Goal: Communication & Community: Answer question/provide support

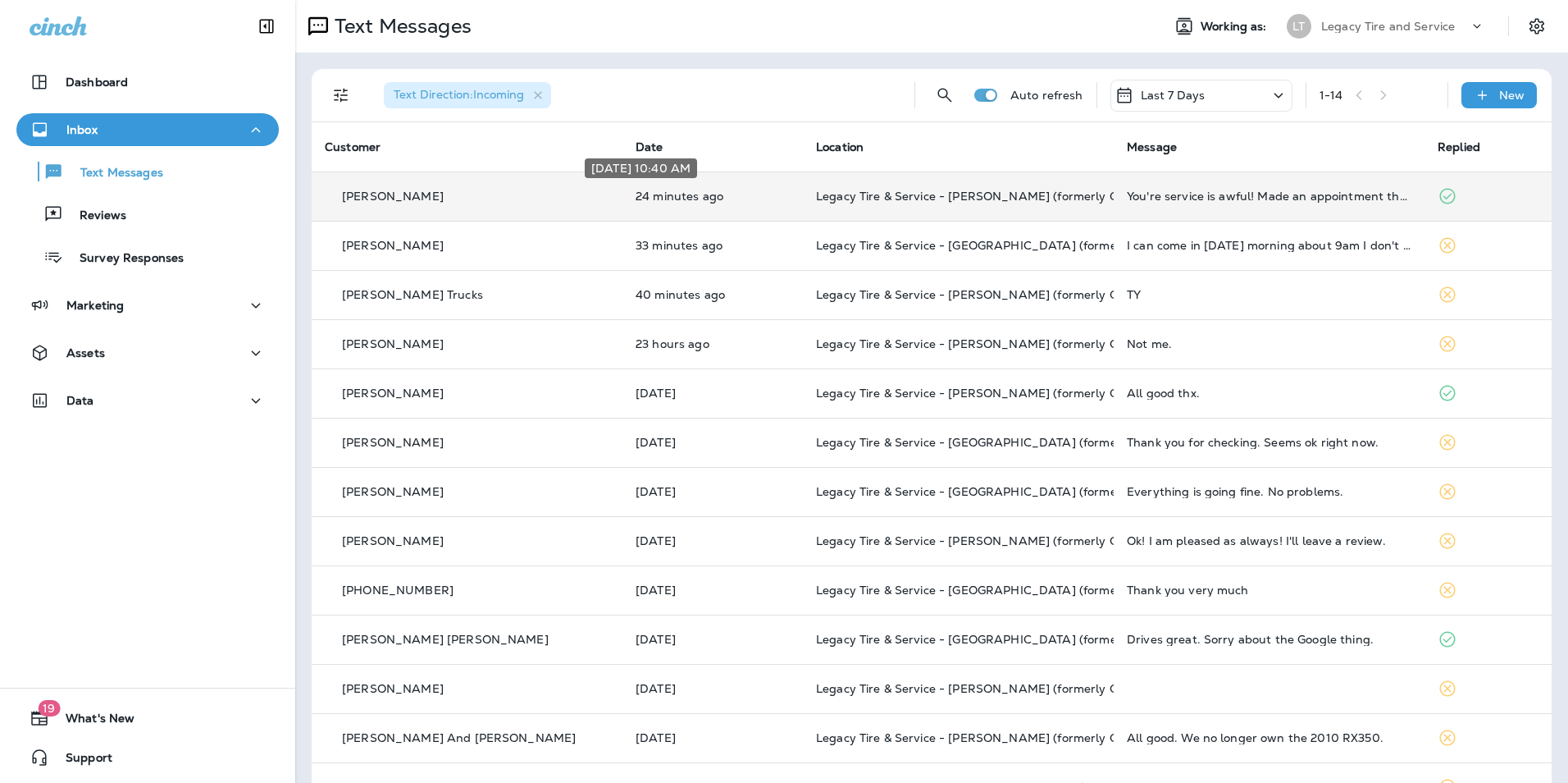
click at [738, 200] on p "24 minutes ago" at bounding box center [713, 196] width 154 height 13
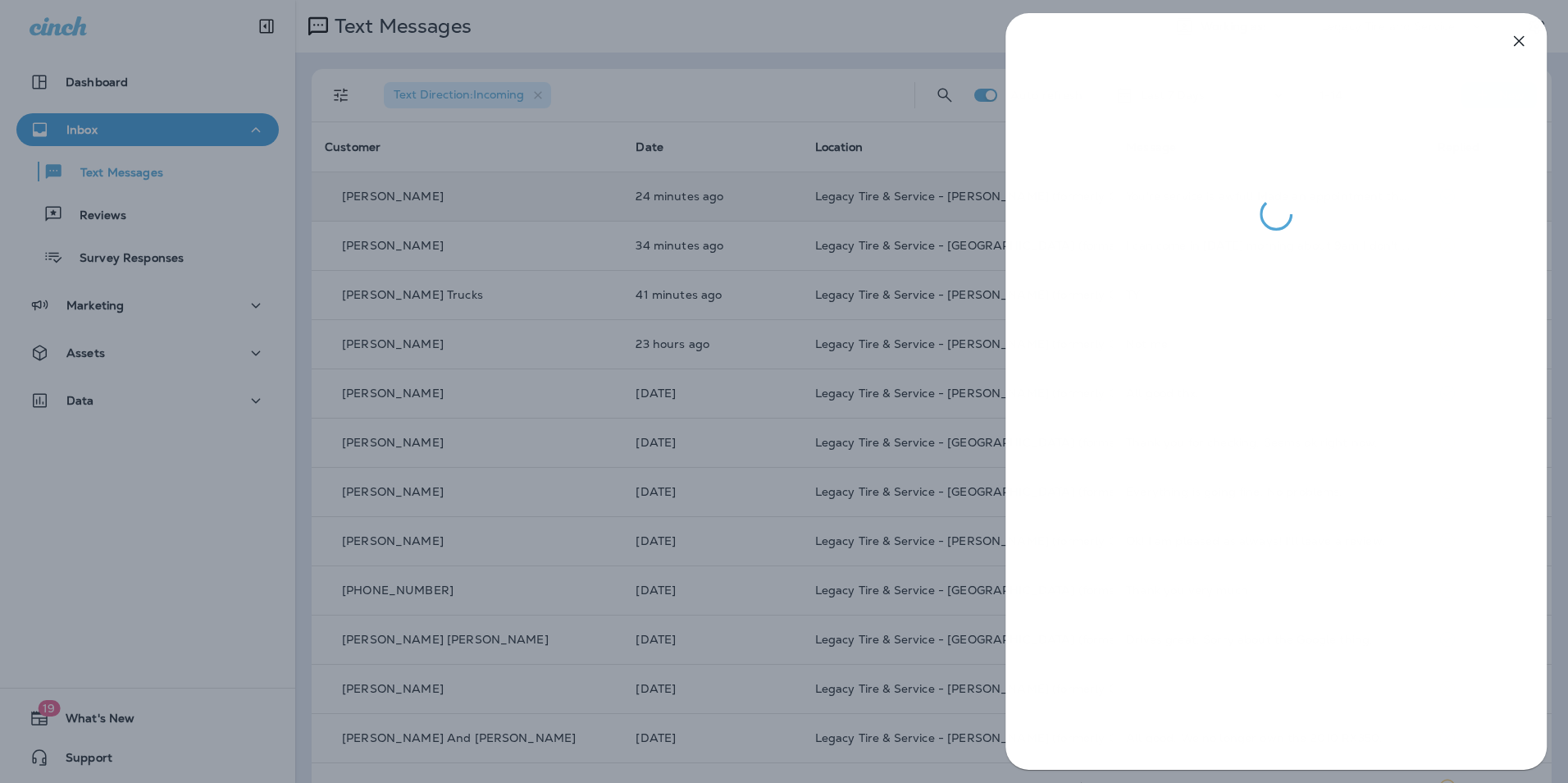
click at [247, 277] on div at bounding box center [784, 392] width 1568 height 783
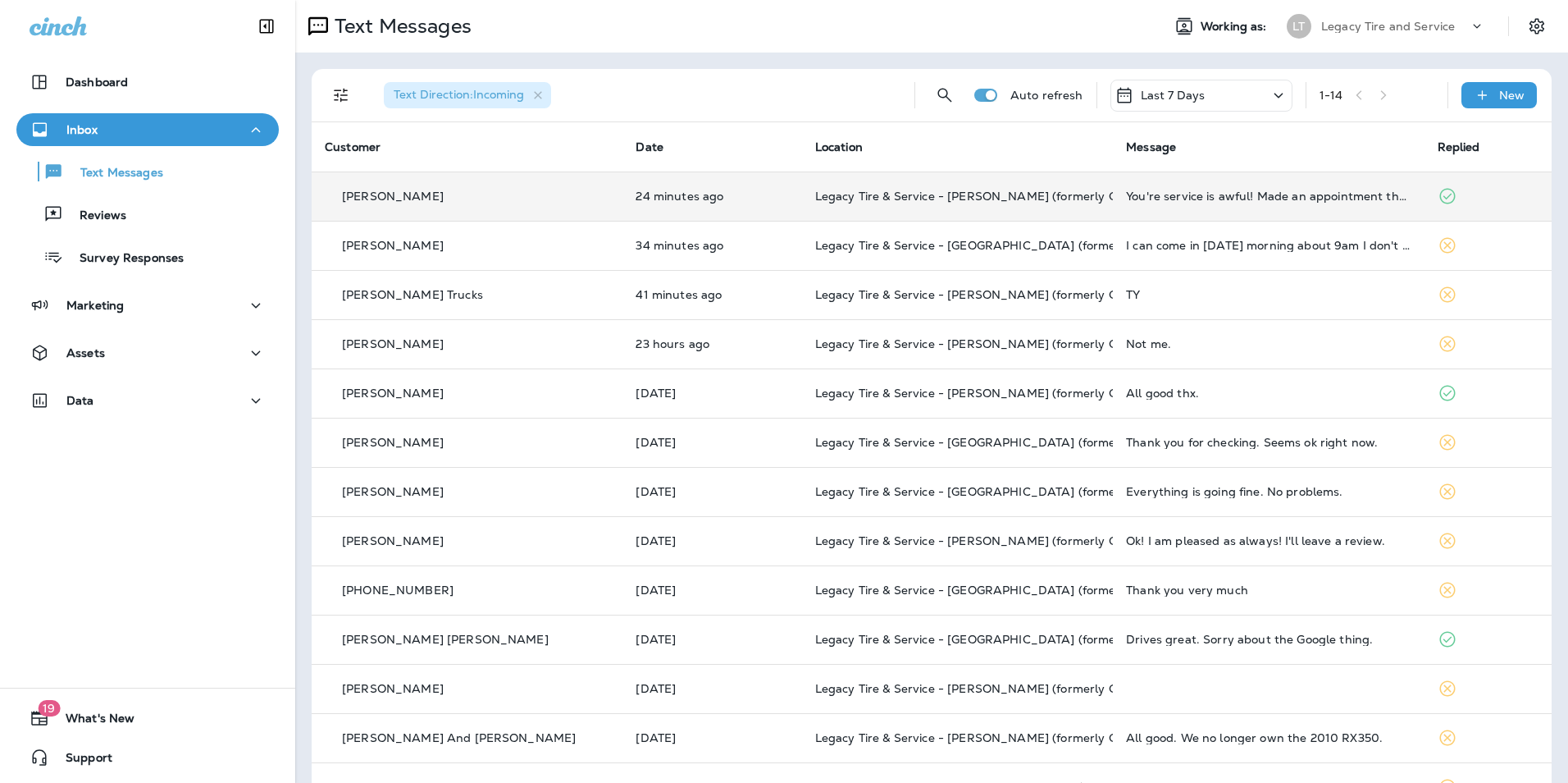
click at [667, 186] on td "24 minutes ago" at bounding box center [712, 195] width 178 height 49
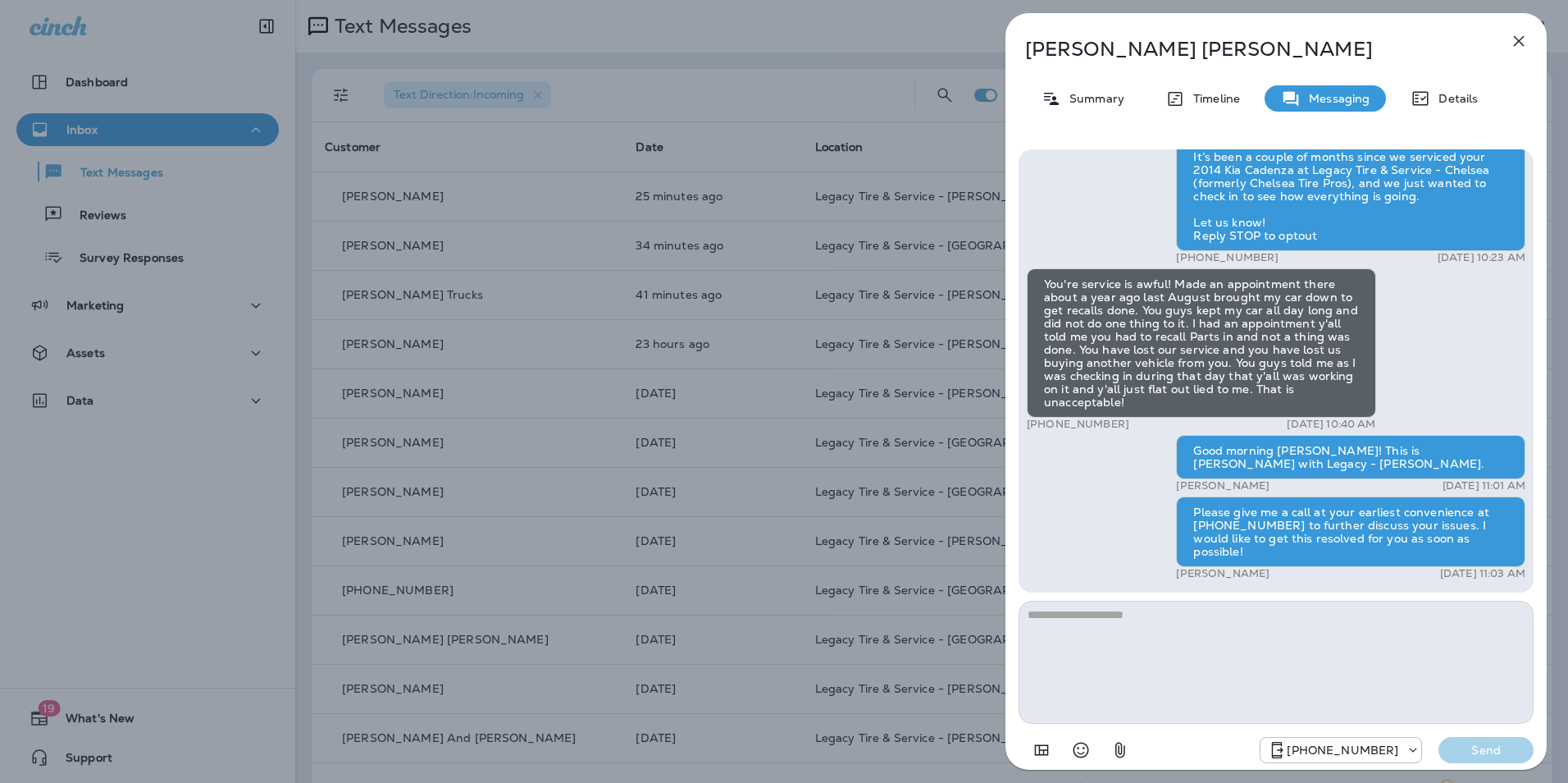
click at [821, 357] on div "[PERSON_NAME] Summary Timeline Messaging Details Hi [PERSON_NAME], It’s been a …" at bounding box center [784, 392] width 1568 height 783
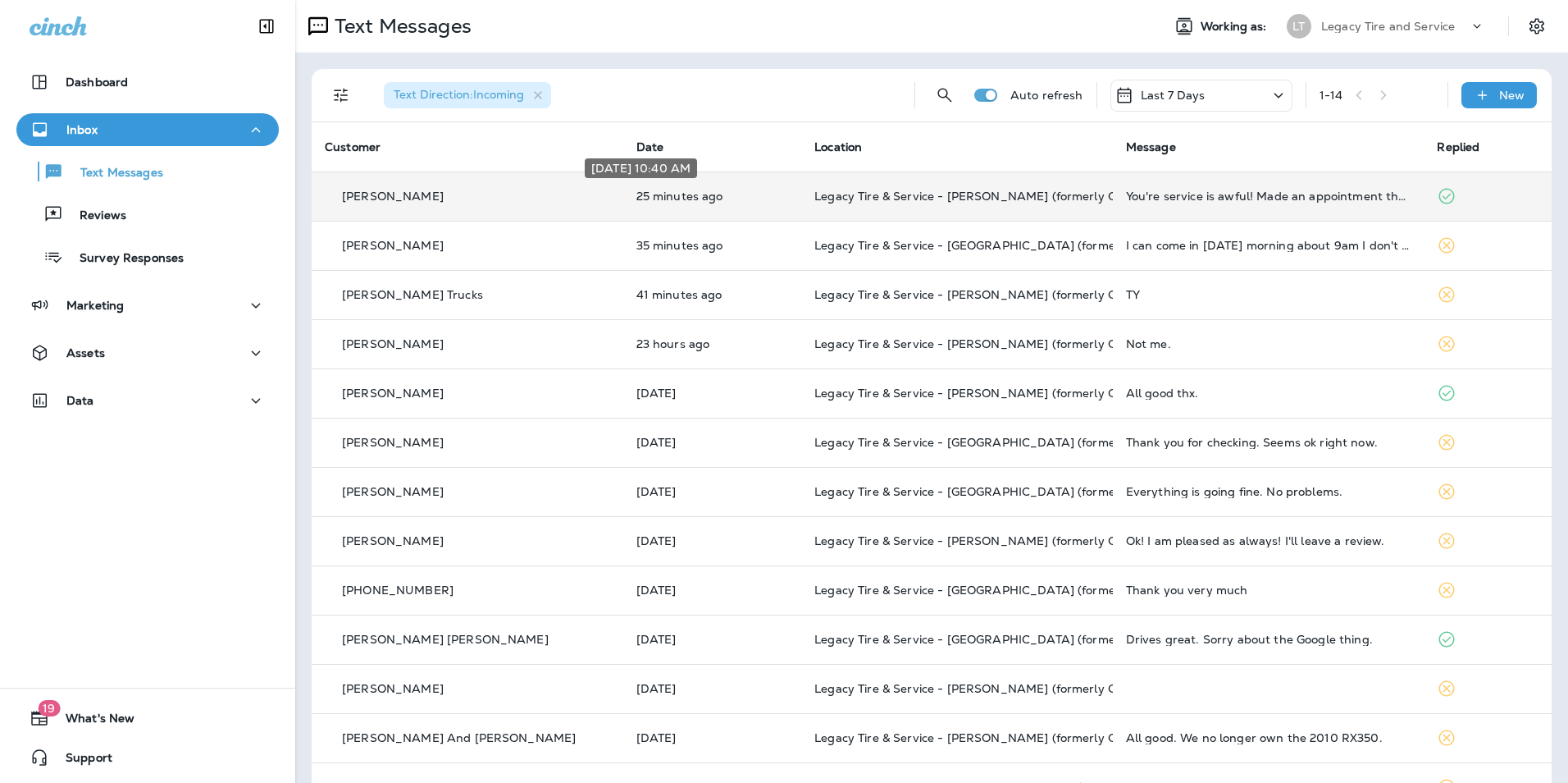
click at [688, 197] on p "25 minutes ago" at bounding box center [713, 196] width 152 height 13
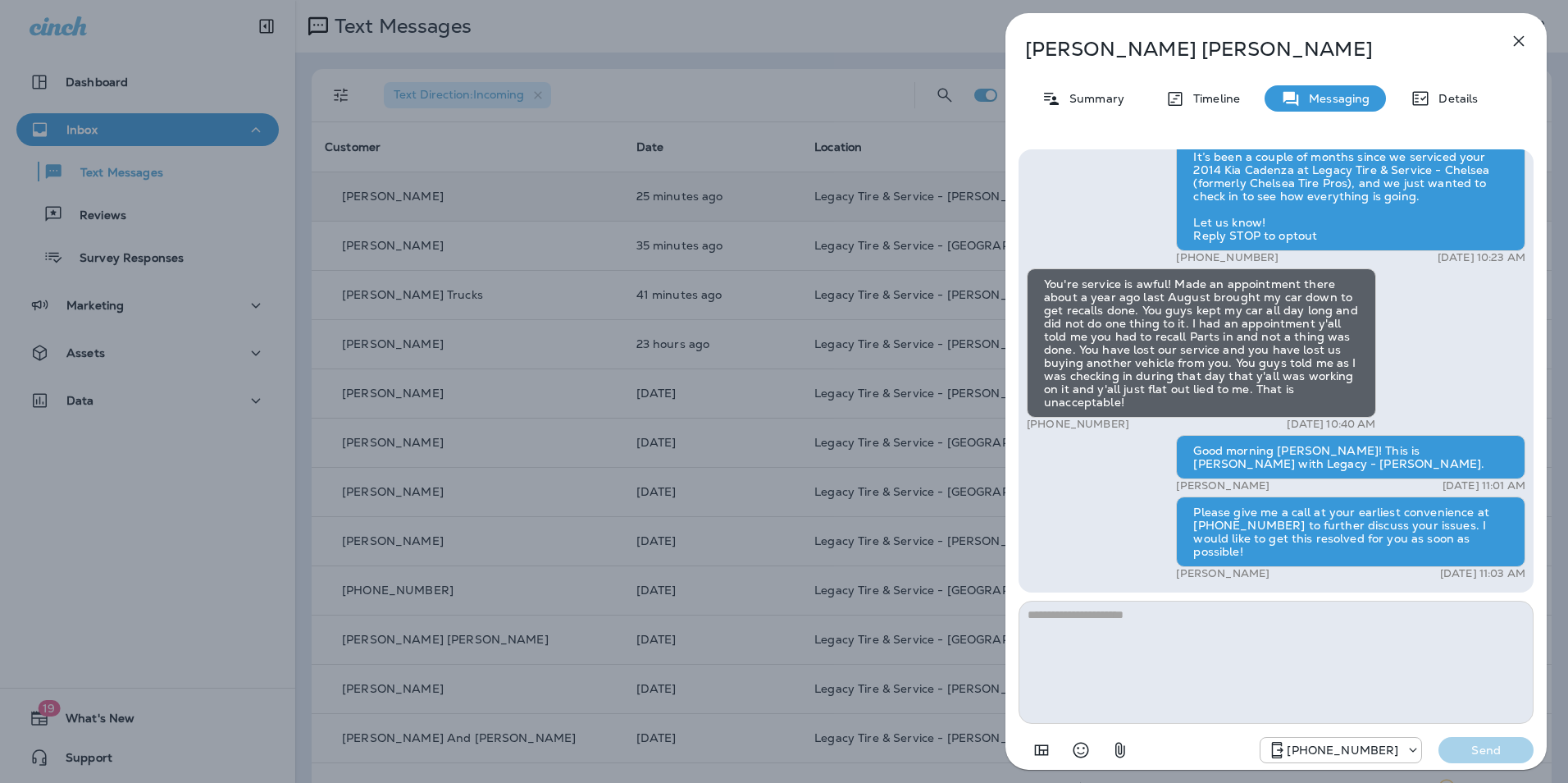
click at [746, 362] on div "[PERSON_NAME] Summary Timeline Messaging Details Hi [PERSON_NAME], It’s been a …" at bounding box center [784, 392] width 1568 height 783
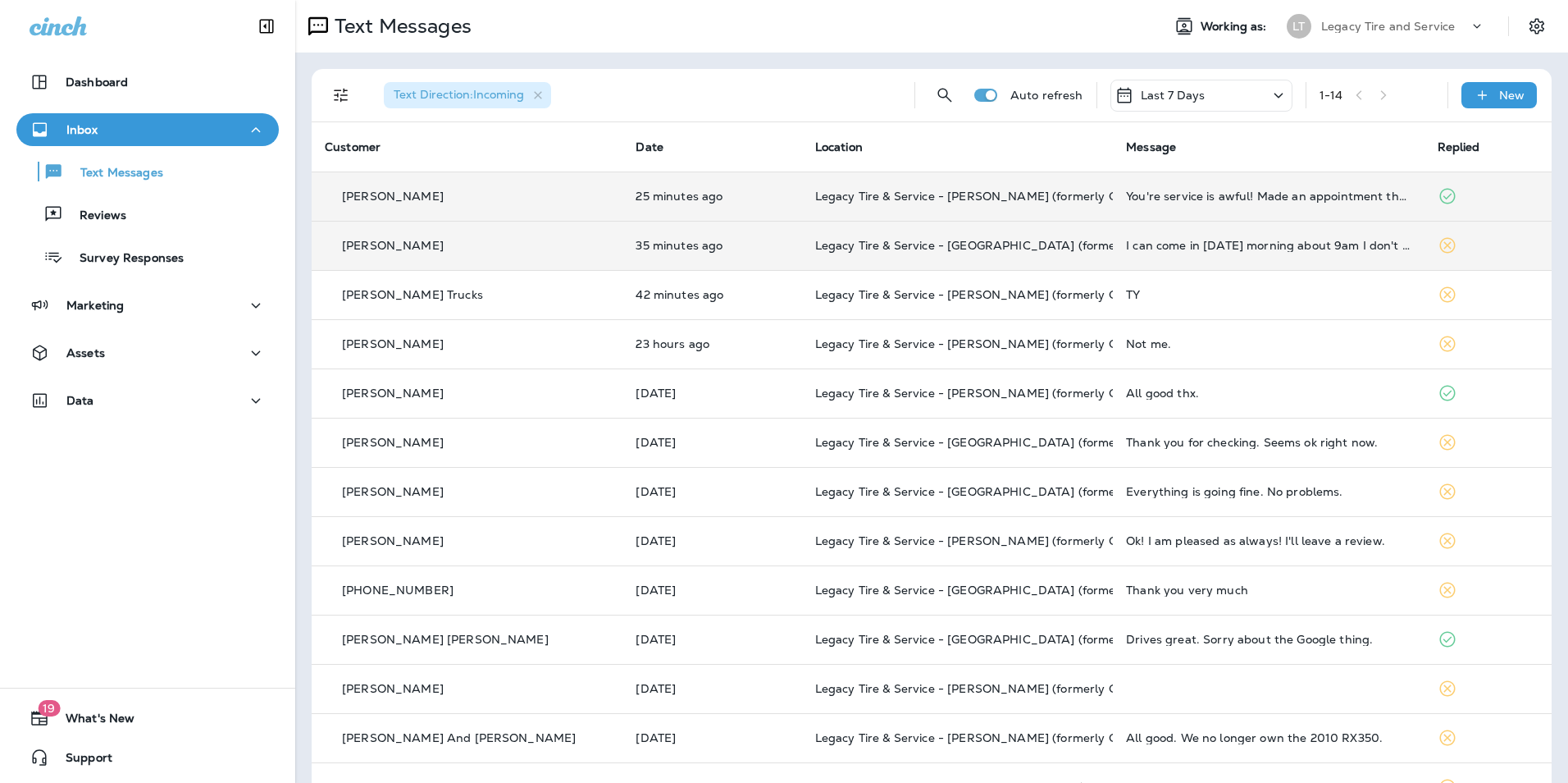
click at [707, 223] on td "35 minutes ago" at bounding box center [712, 245] width 178 height 49
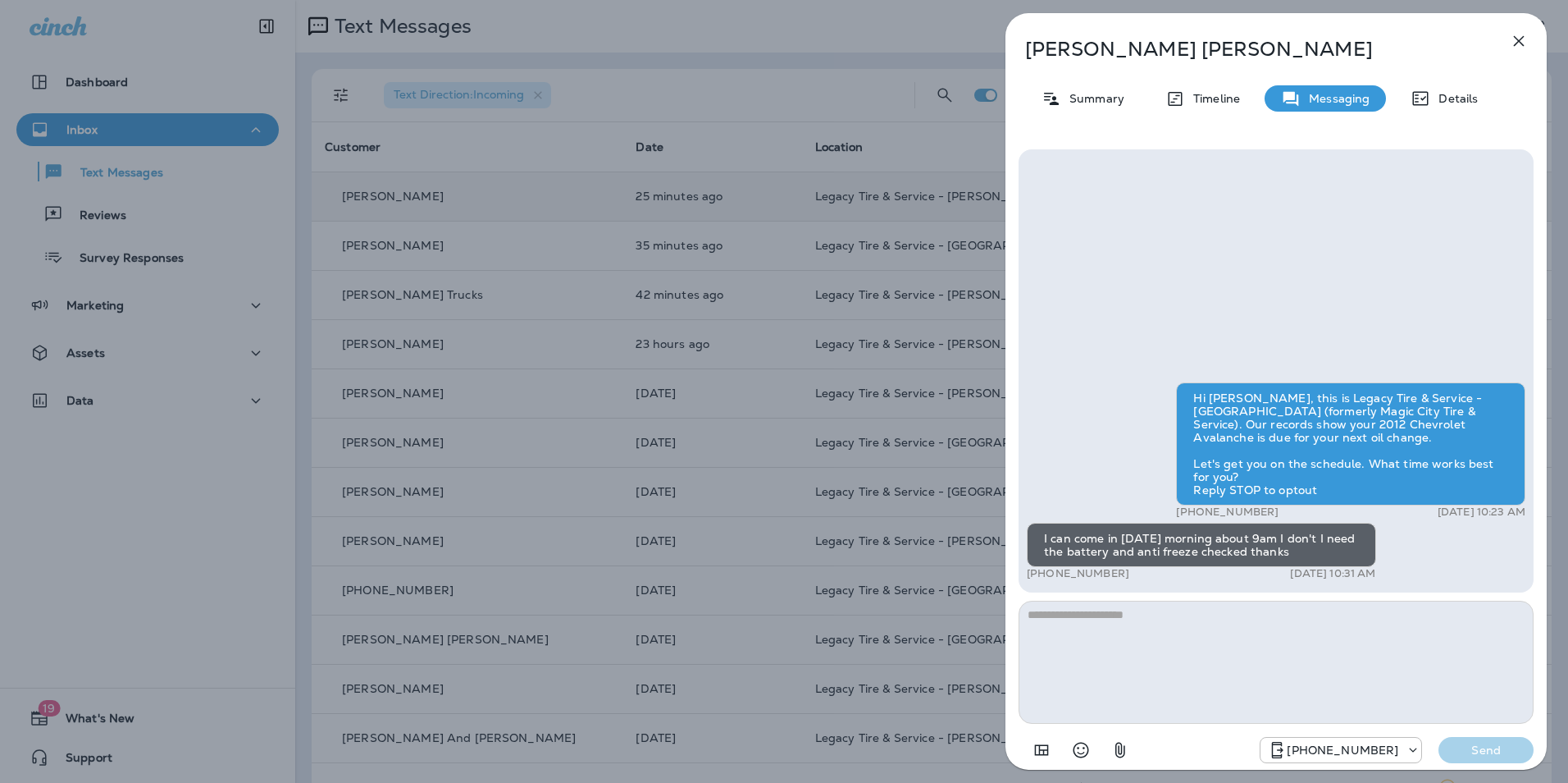
click at [1519, 37] on icon "button" at bounding box center [1519, 41] width 20 height 20
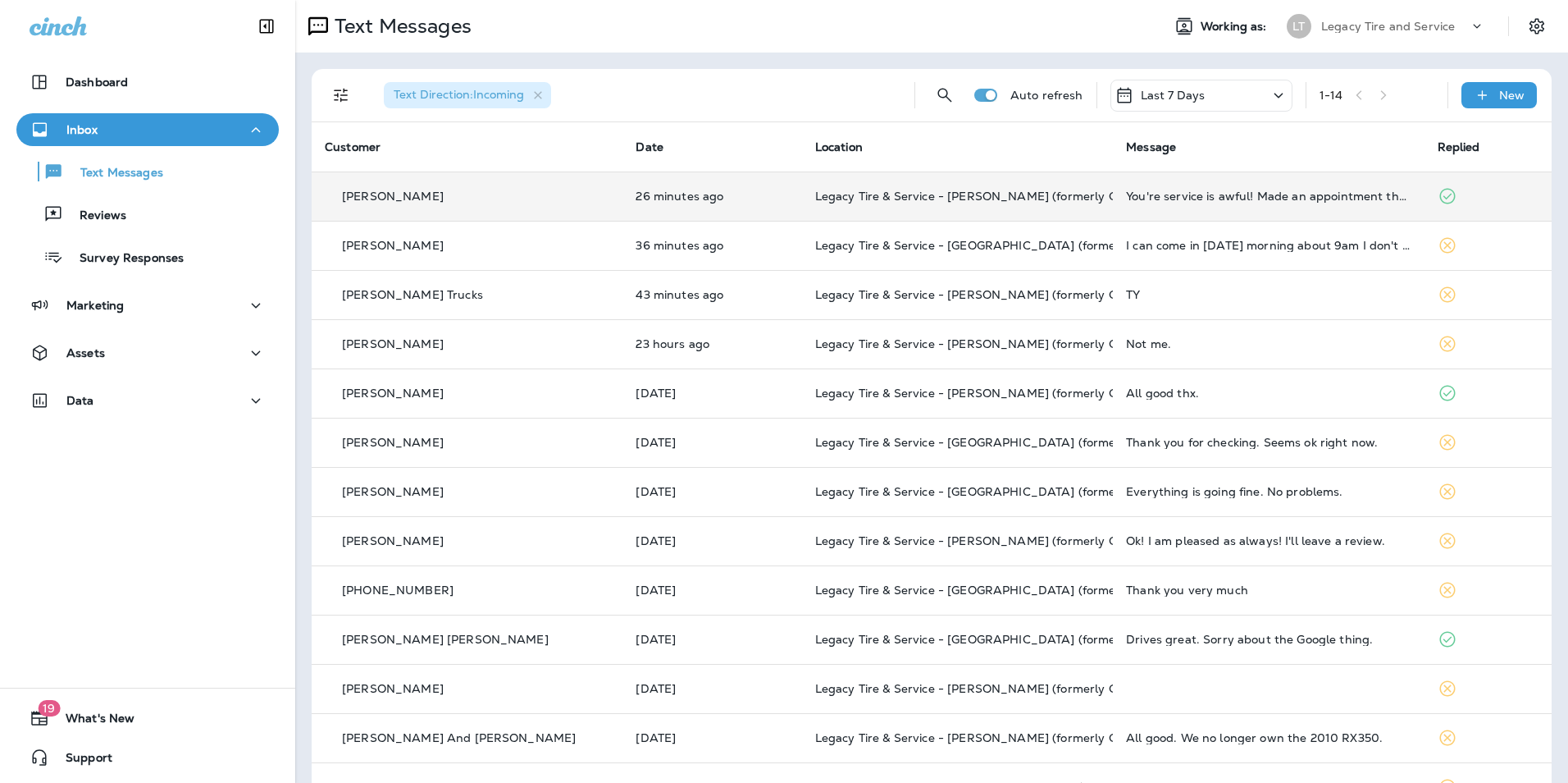
click at [719, 179] on td "26 minutes ago" at bounding box center [712, 195] width 178 height 49
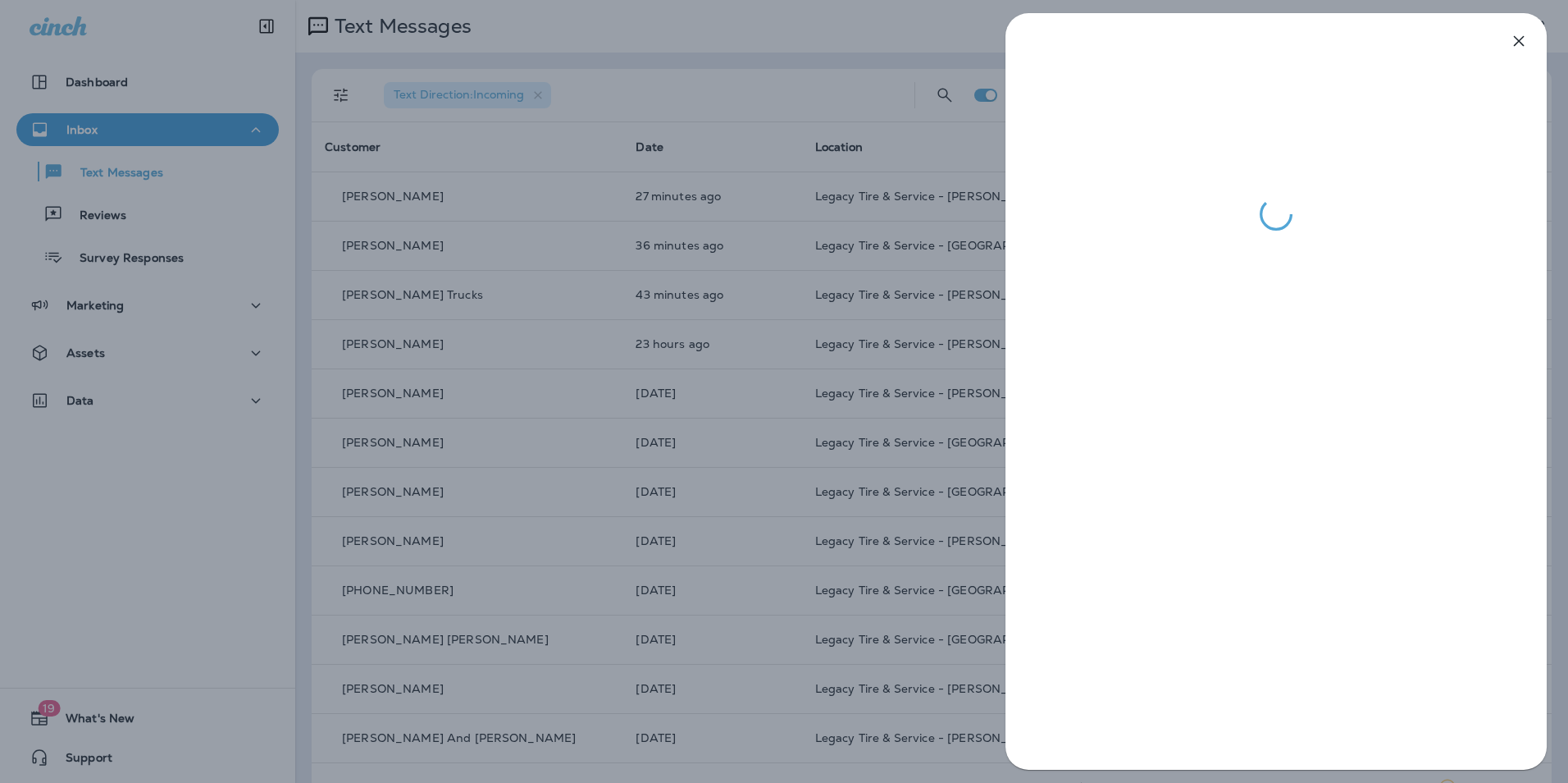
click at [693, 185] on div at bounding box center [784, 392] width 1568 height 783
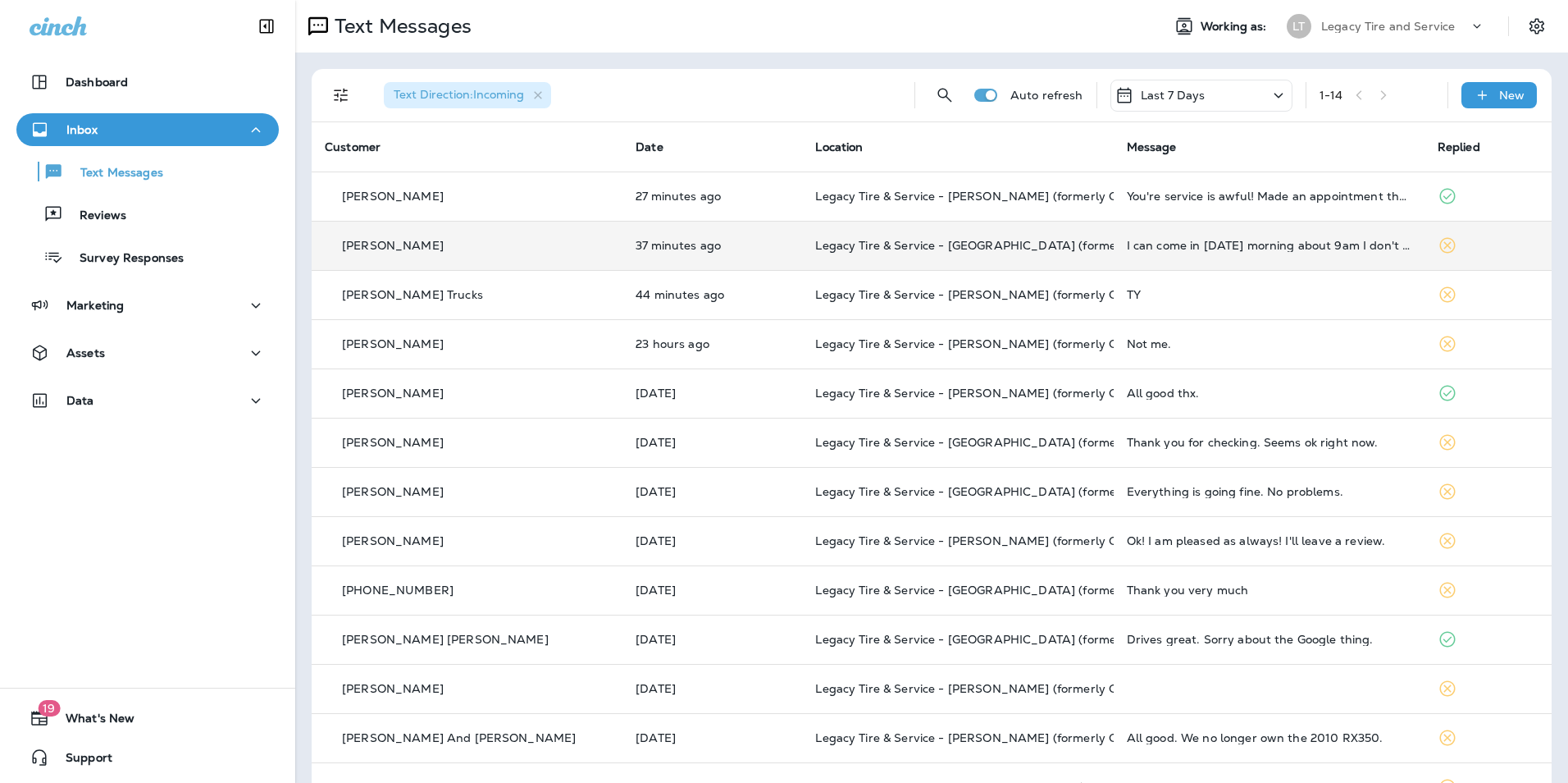
click at [707, 220] on td "37 minutes ago" at bounding box center [712, 245] width 179 height 49
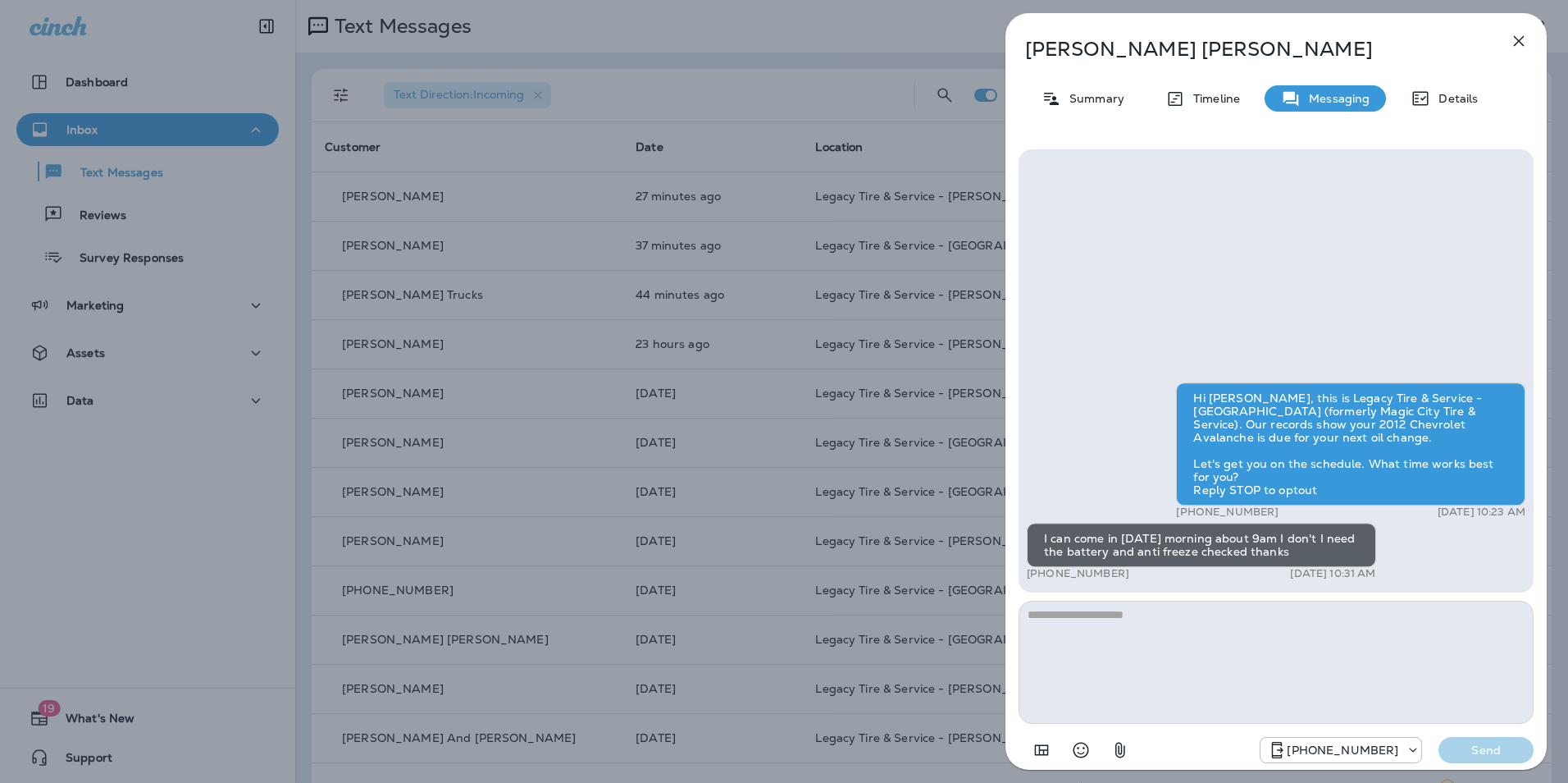
click at [1000, 140] on div "[PERSON_NAME] Summary Timeline Messaging Details Hi [PERSON_NAME], this is Lega…" at bounding box center [784, 392] width 1568 height 783
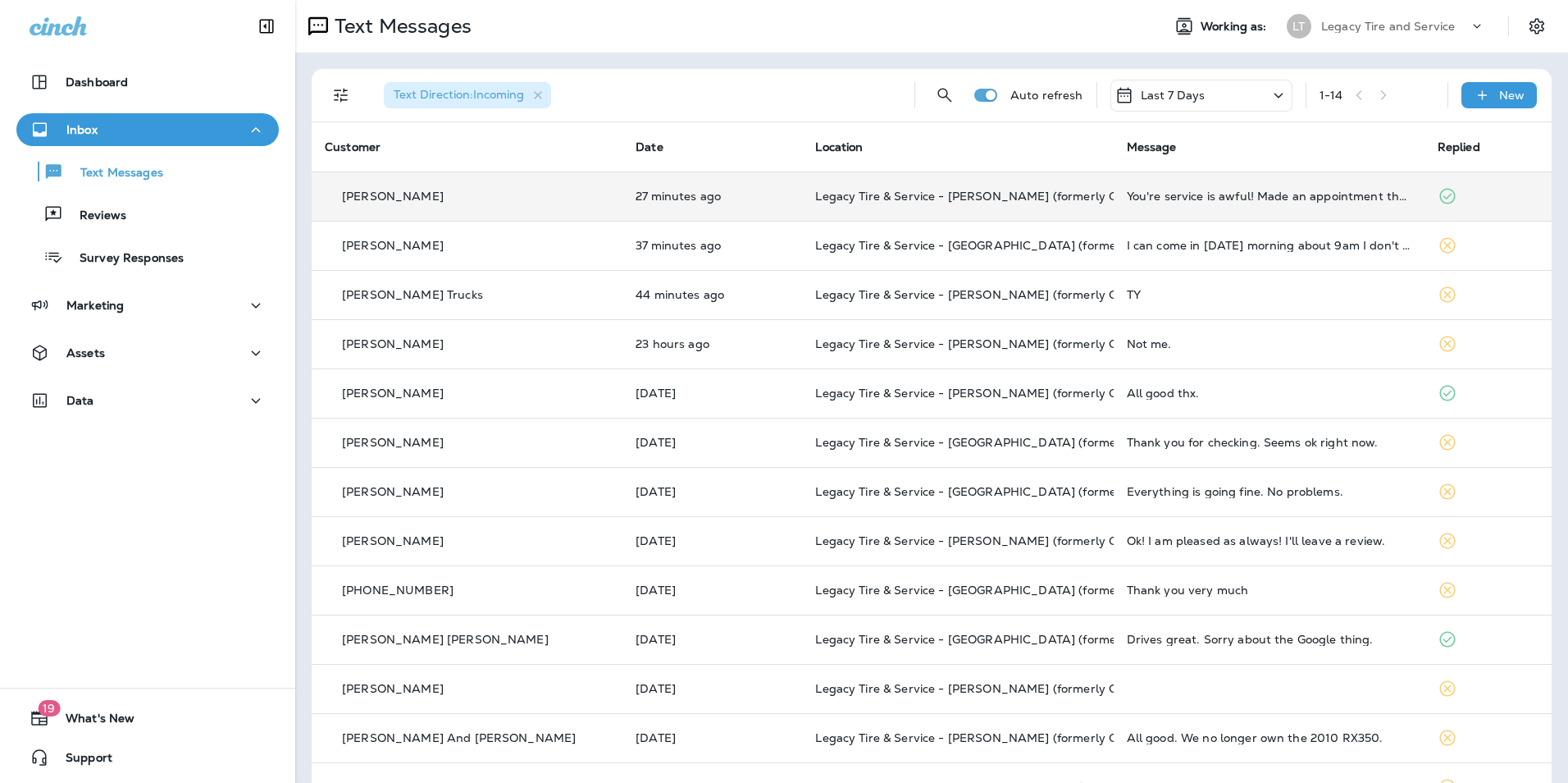
click at [711, 204] on td "27 minutes ago" at bounding box center [712, 195] width 179 height 49
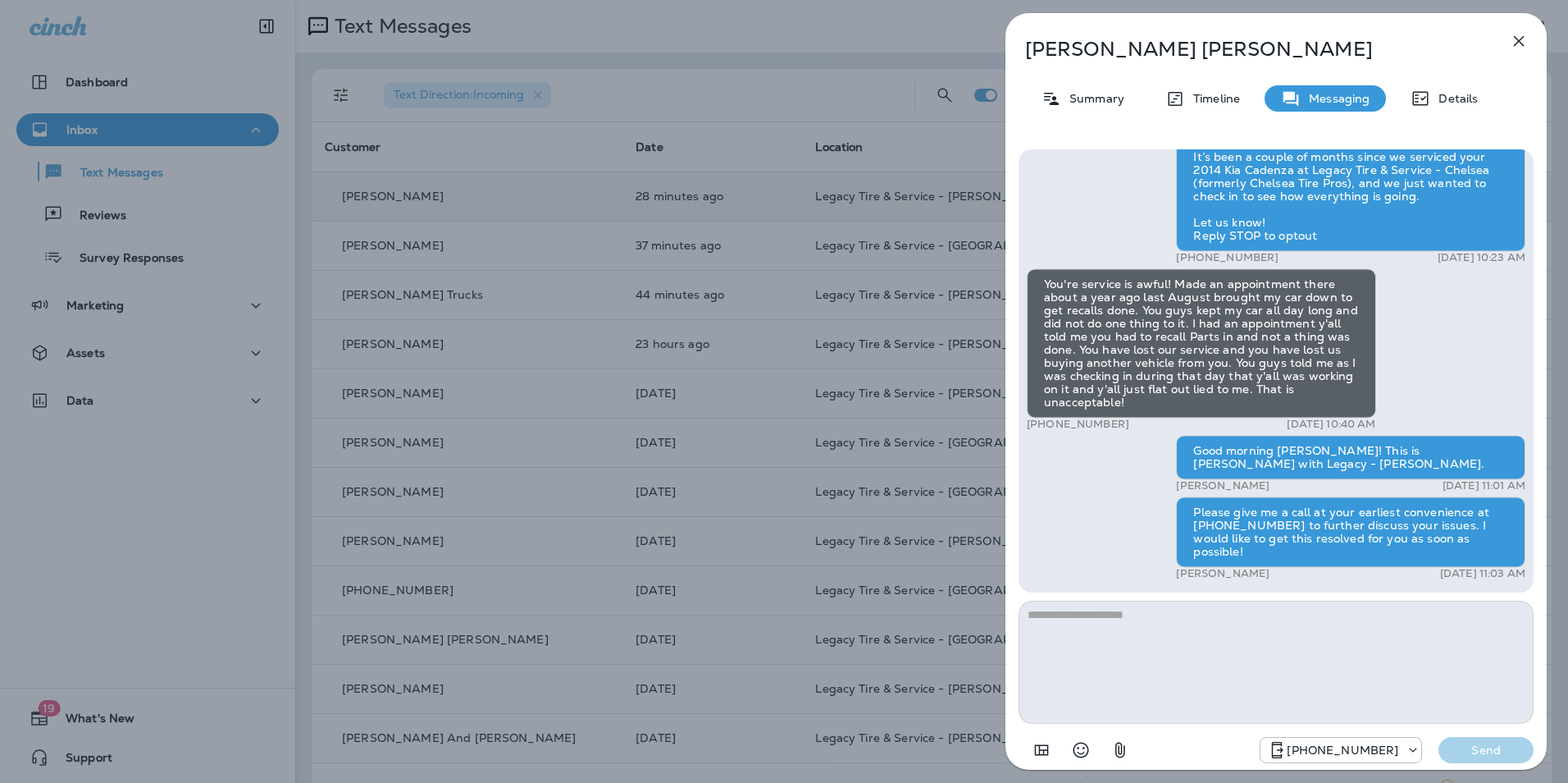
click at [711, 204] on div "[PERSON_NAME] Summary Timeline Messaging Details Hi [PERSON_NAME], It’s been a …" at bounding box center [784, 392] width 1568 height 783
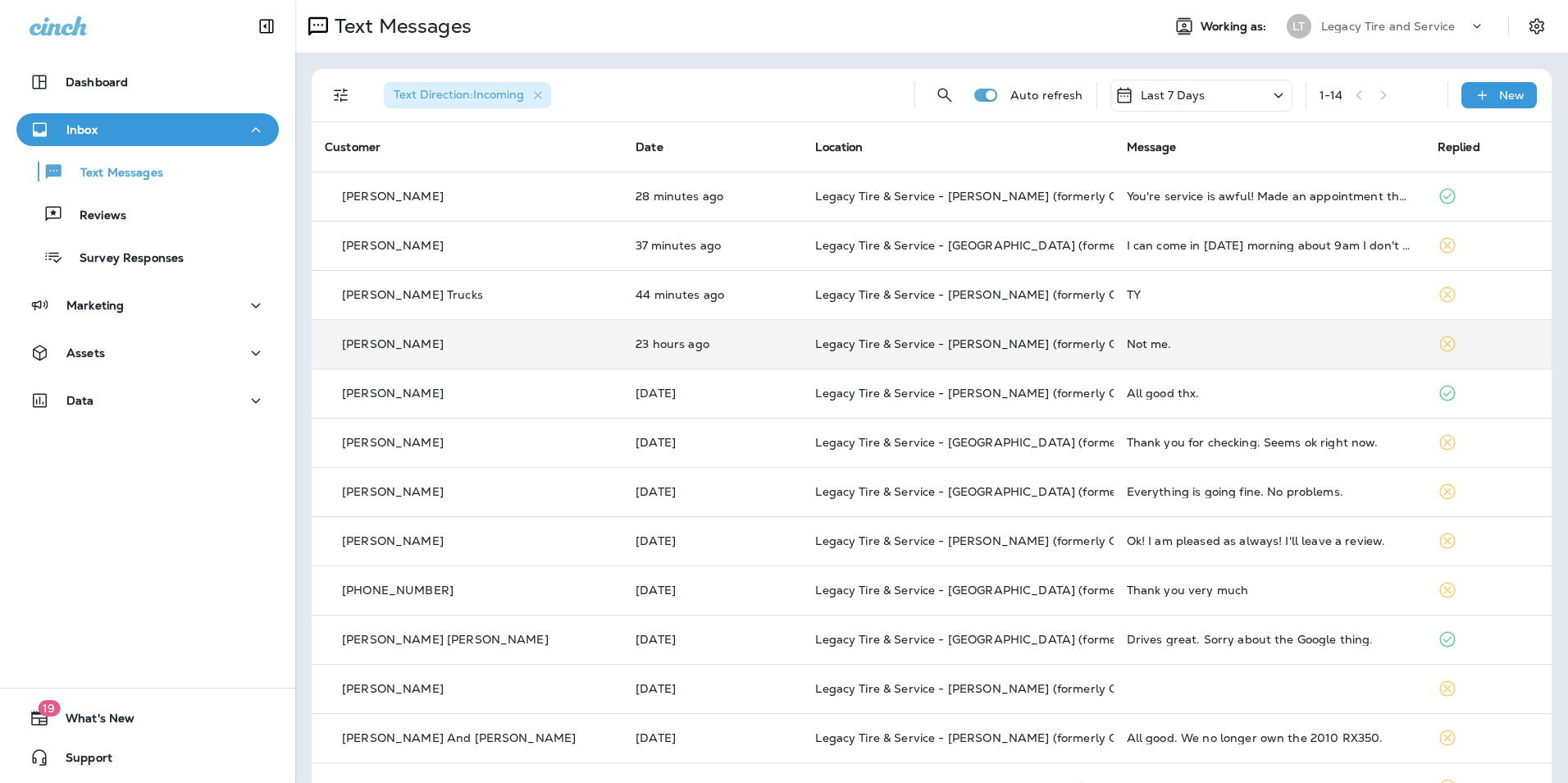
click at [709, 332] on td "23 hours ago" at bounding box center [712, 343] width 179 height 49
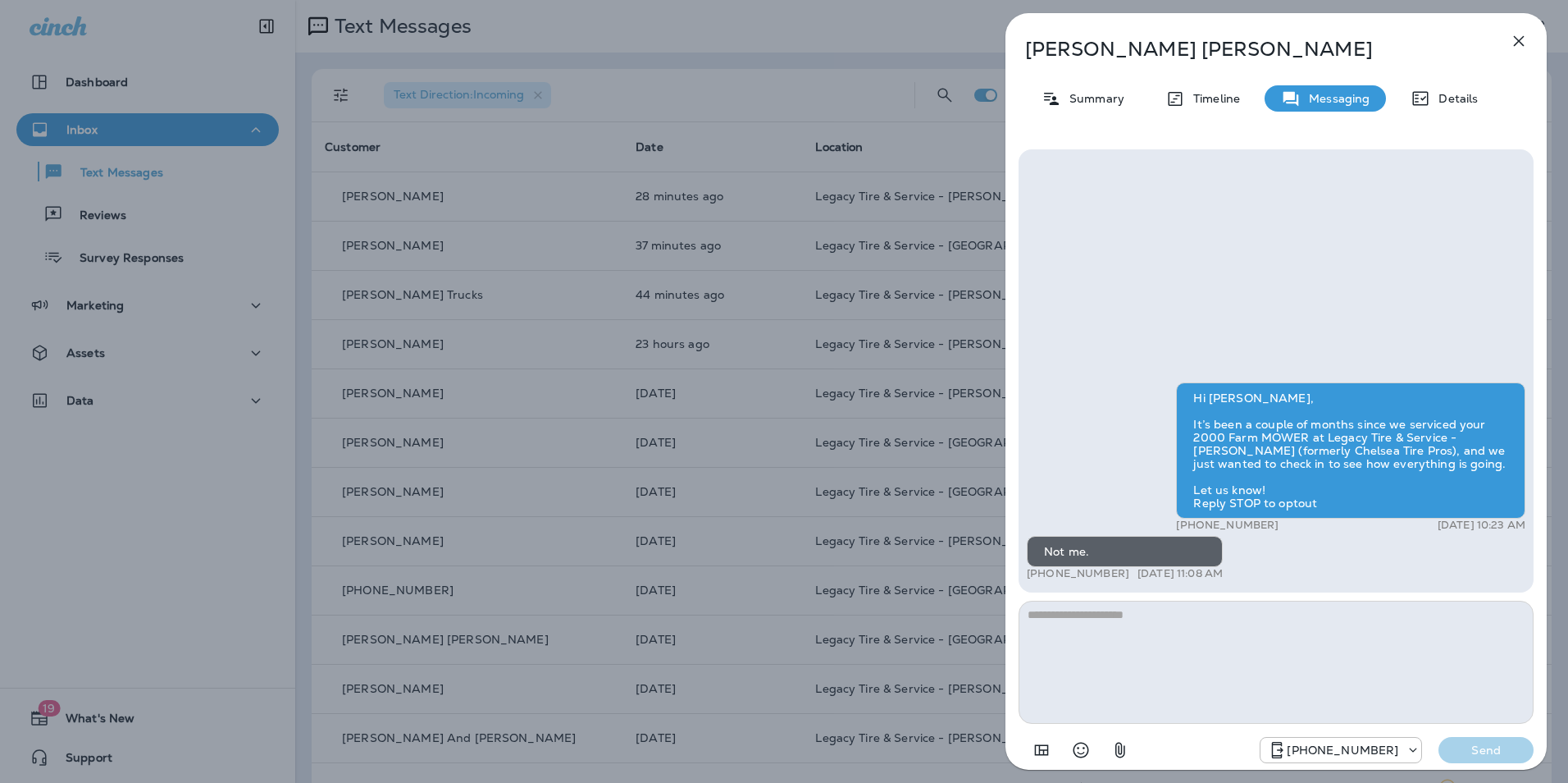
click at [1518, 45] on icon "button" at bounding box center [1519, 41] width 20 height 20
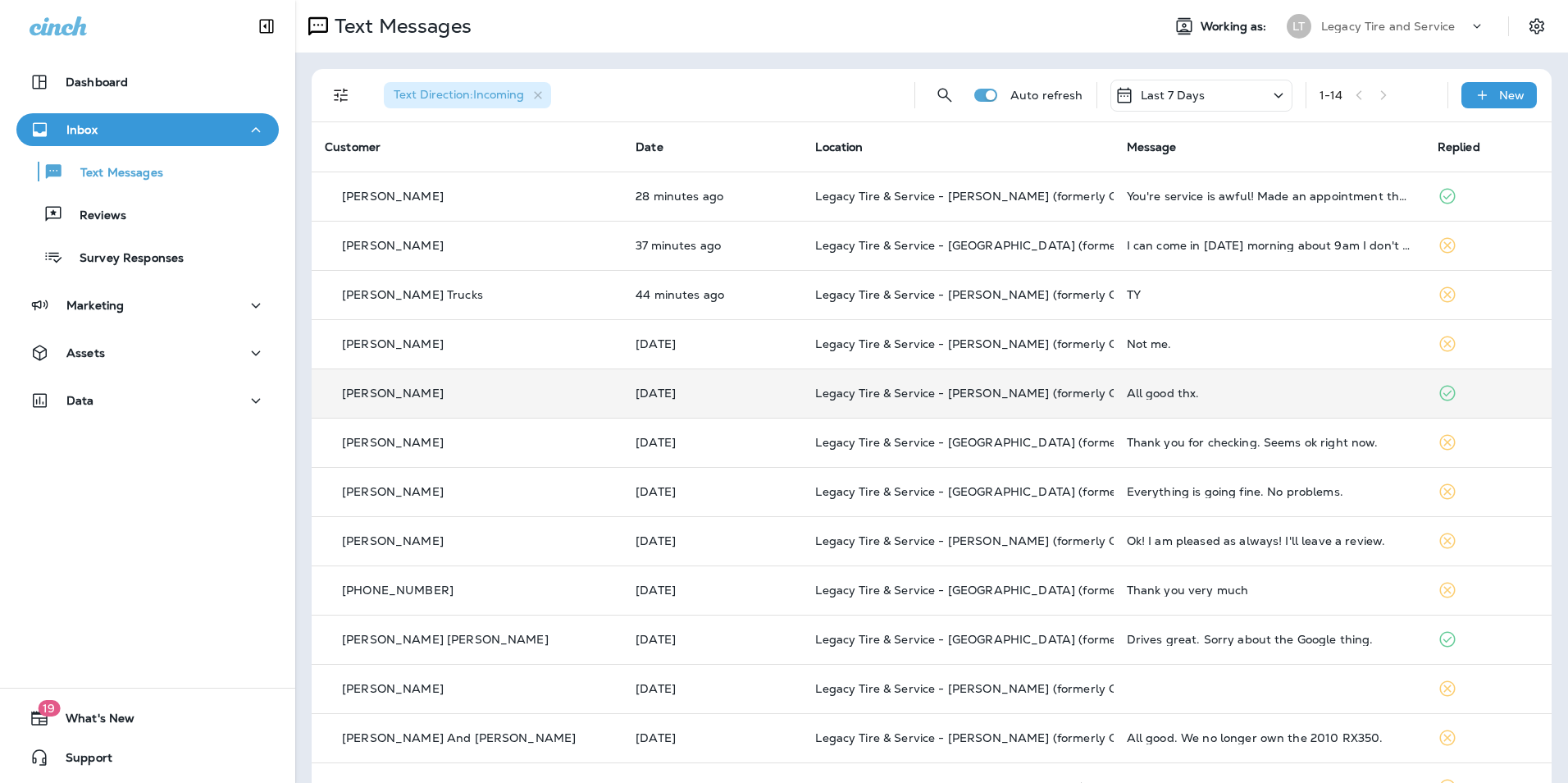
click at [690, 378] on td "[DATE]" at bounding box center [712, 392] width 179 height 49
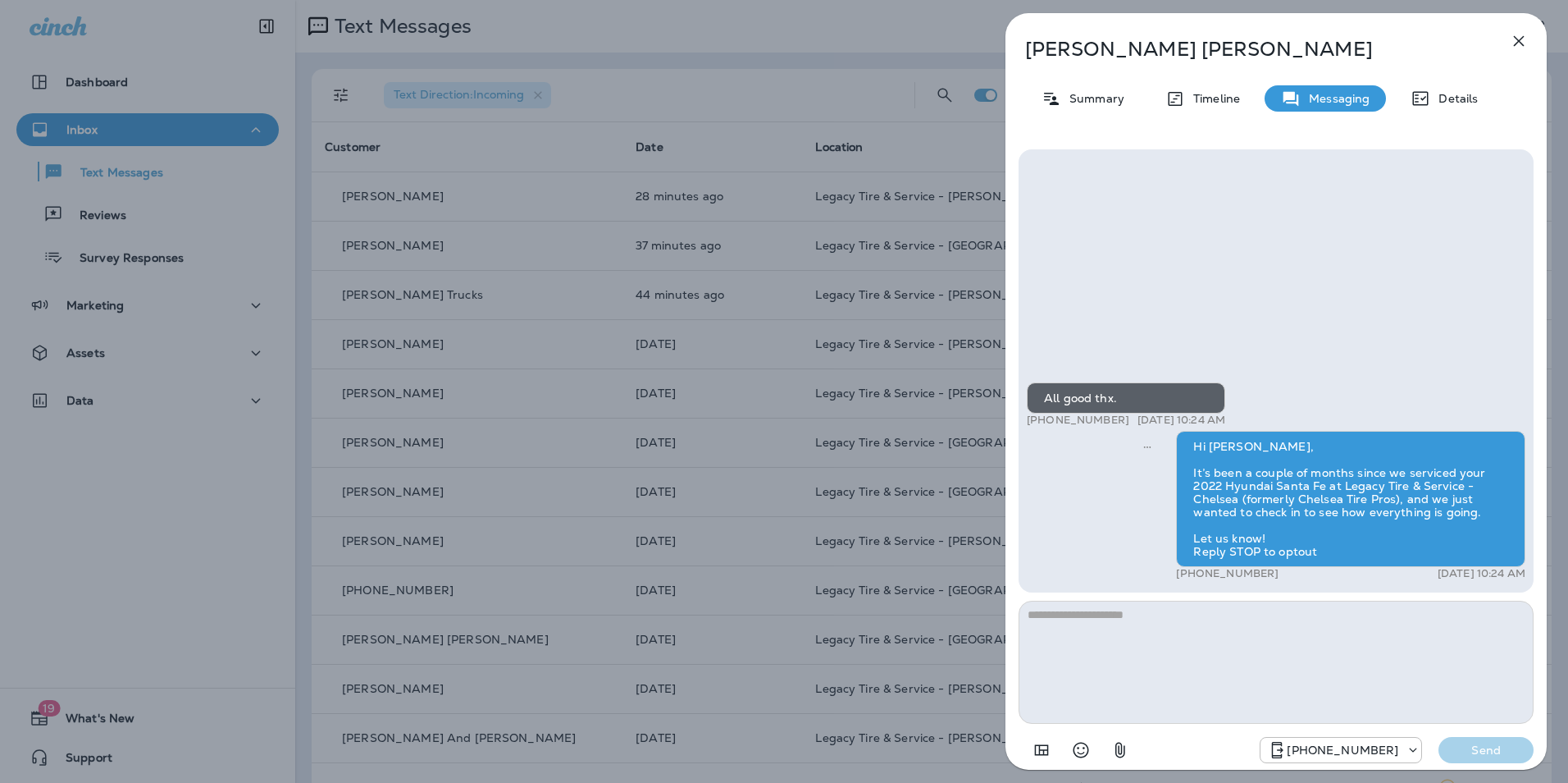
click at [1510, 44] on icon "button" at bounding box center [1519, 41] width 20 height 20
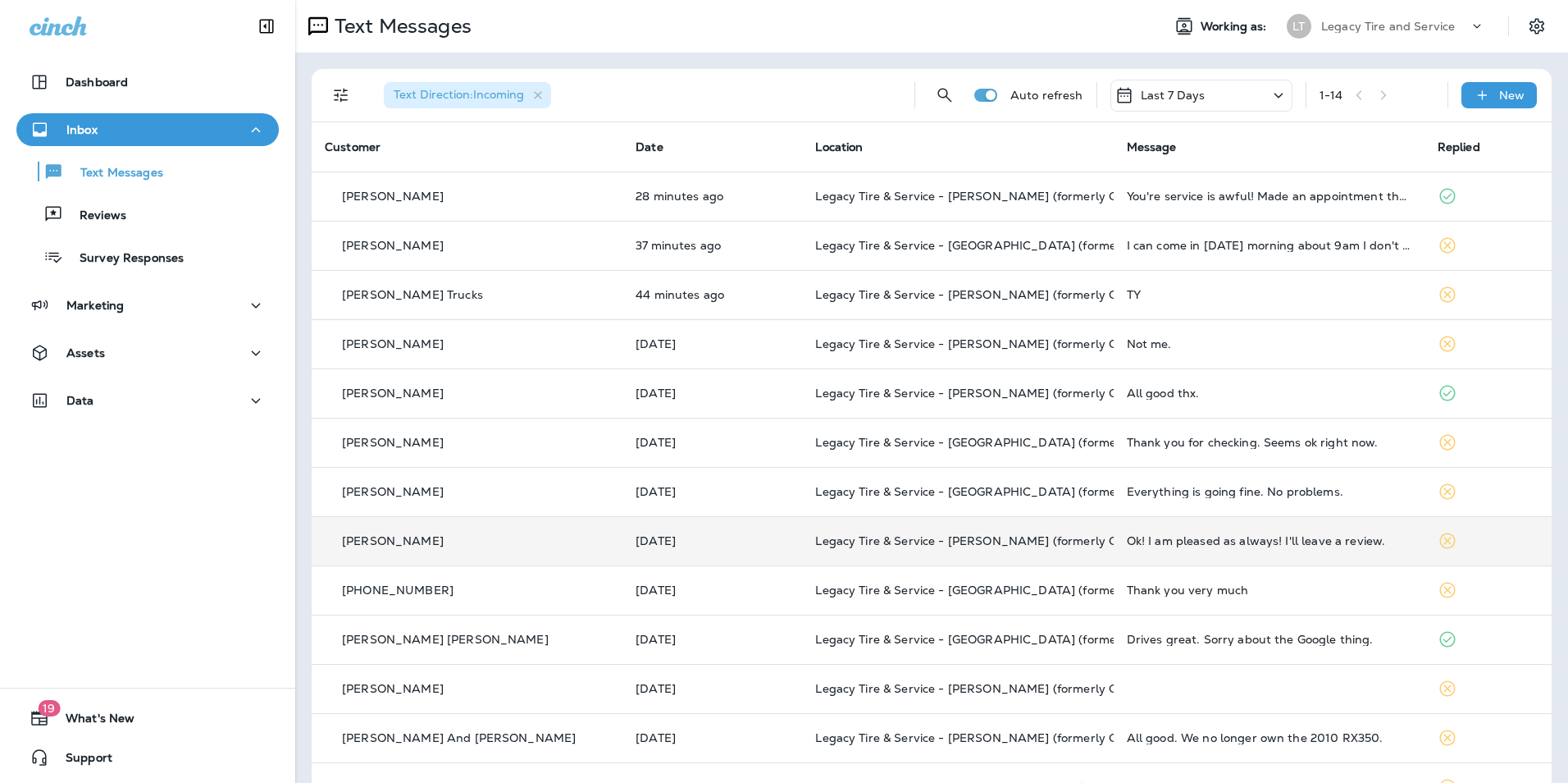
click at [689, 524] on td "[DATE]" at bounding box center [712, 540] width 179 height 49
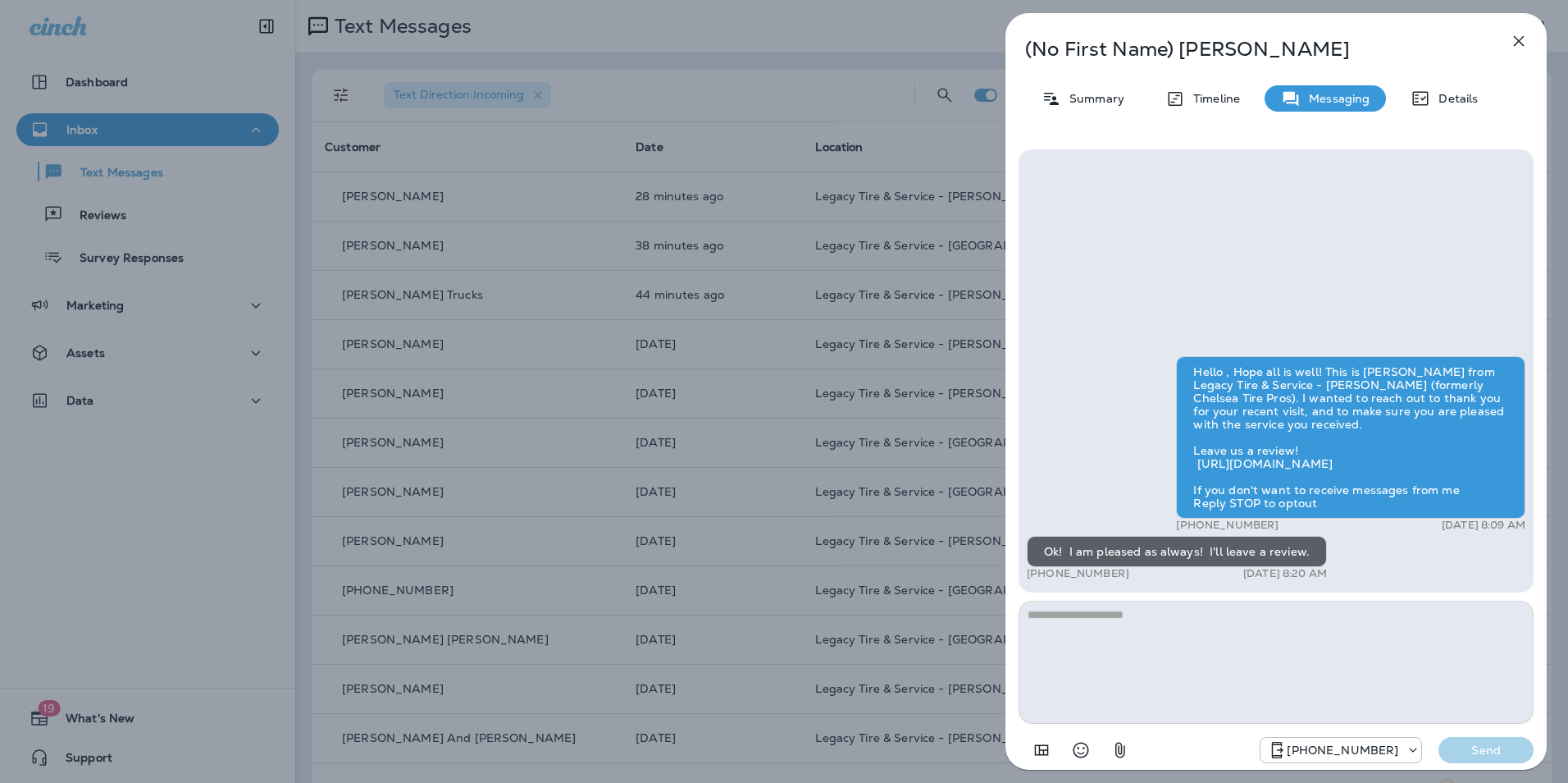
click at [1520, 32] on icon "button" at bounding box center [1519, 41] width 20 height 20
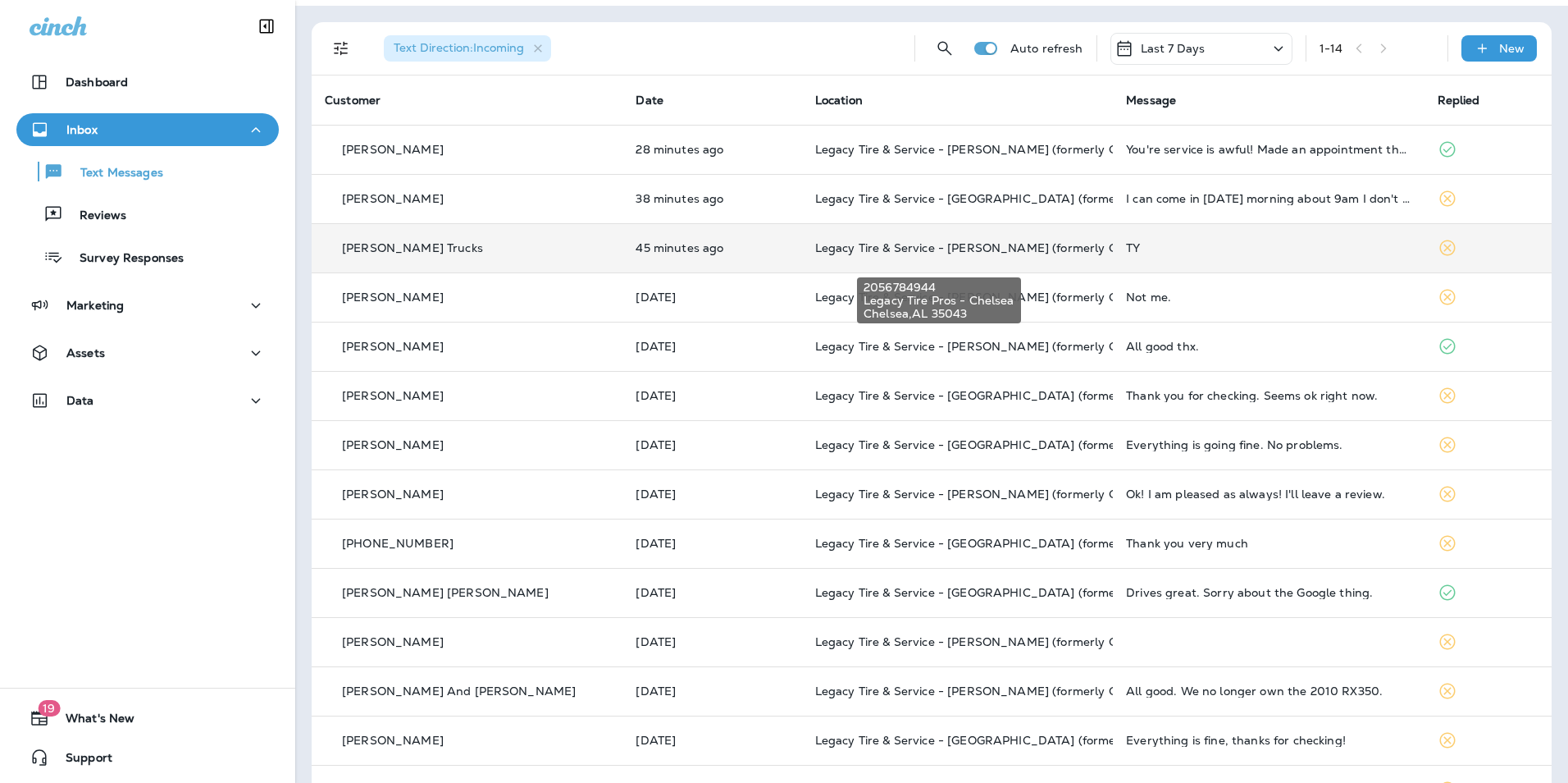
scroll to position [95, 0]
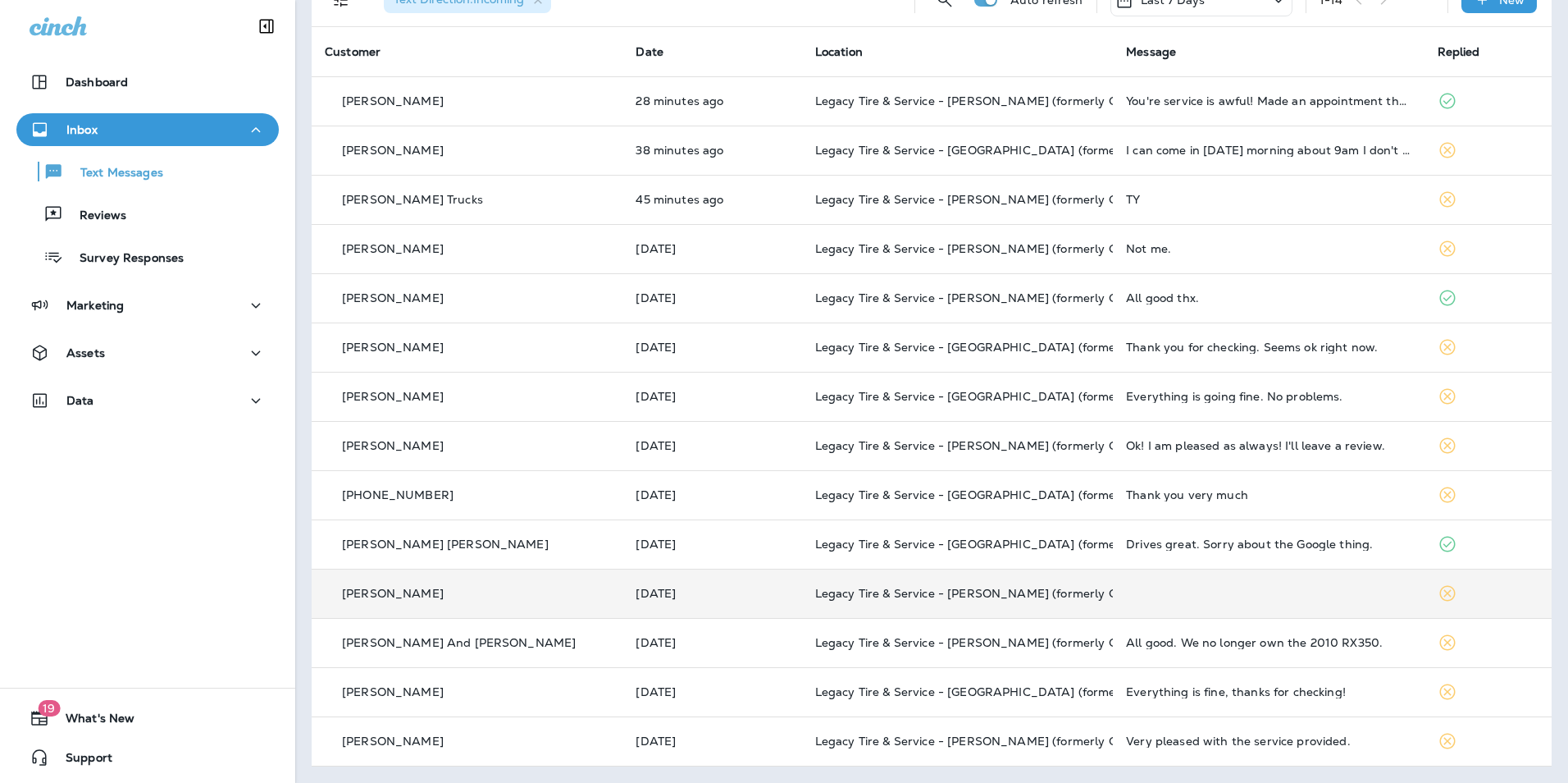
click at [702, 577] on td "[DATE]" at bounding box center [712, 592] width 178 height 49
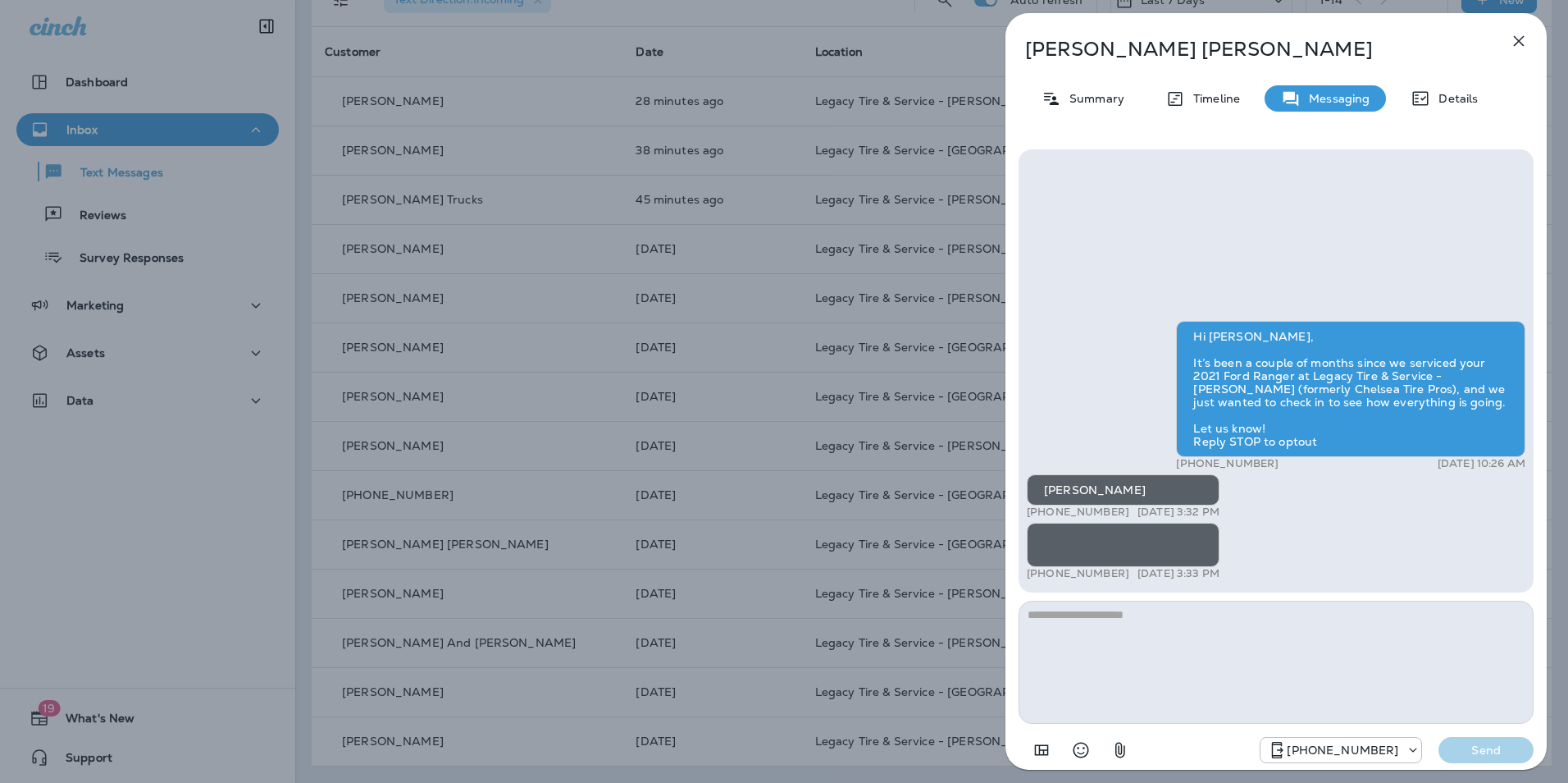
click at [1507, 44] on button "button" at bounding box center [1518, 40] width 33 height 33
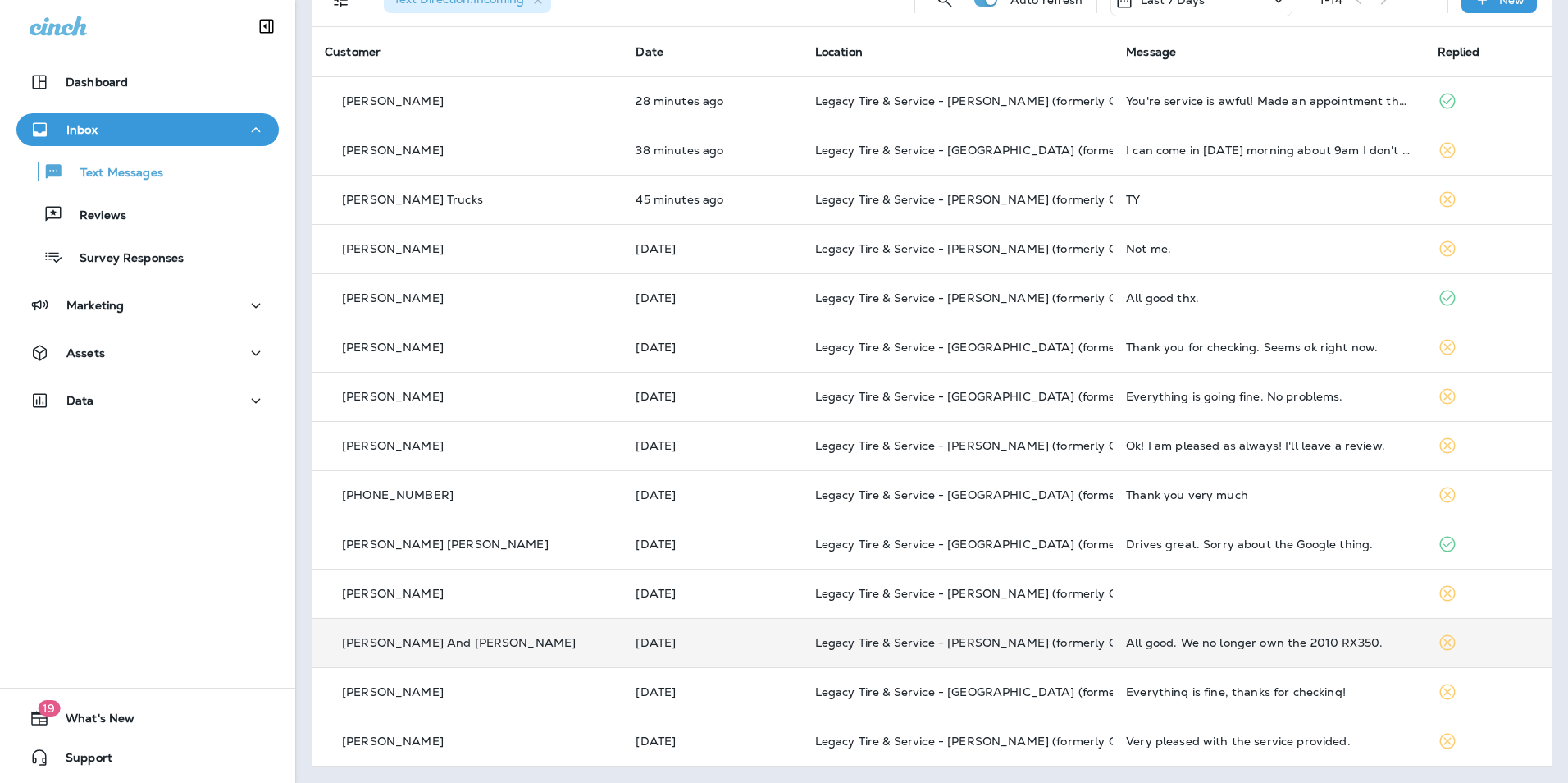
click at [716, 643] on p "[DATE]" at bounding box center [712, 643] width 152 height 13
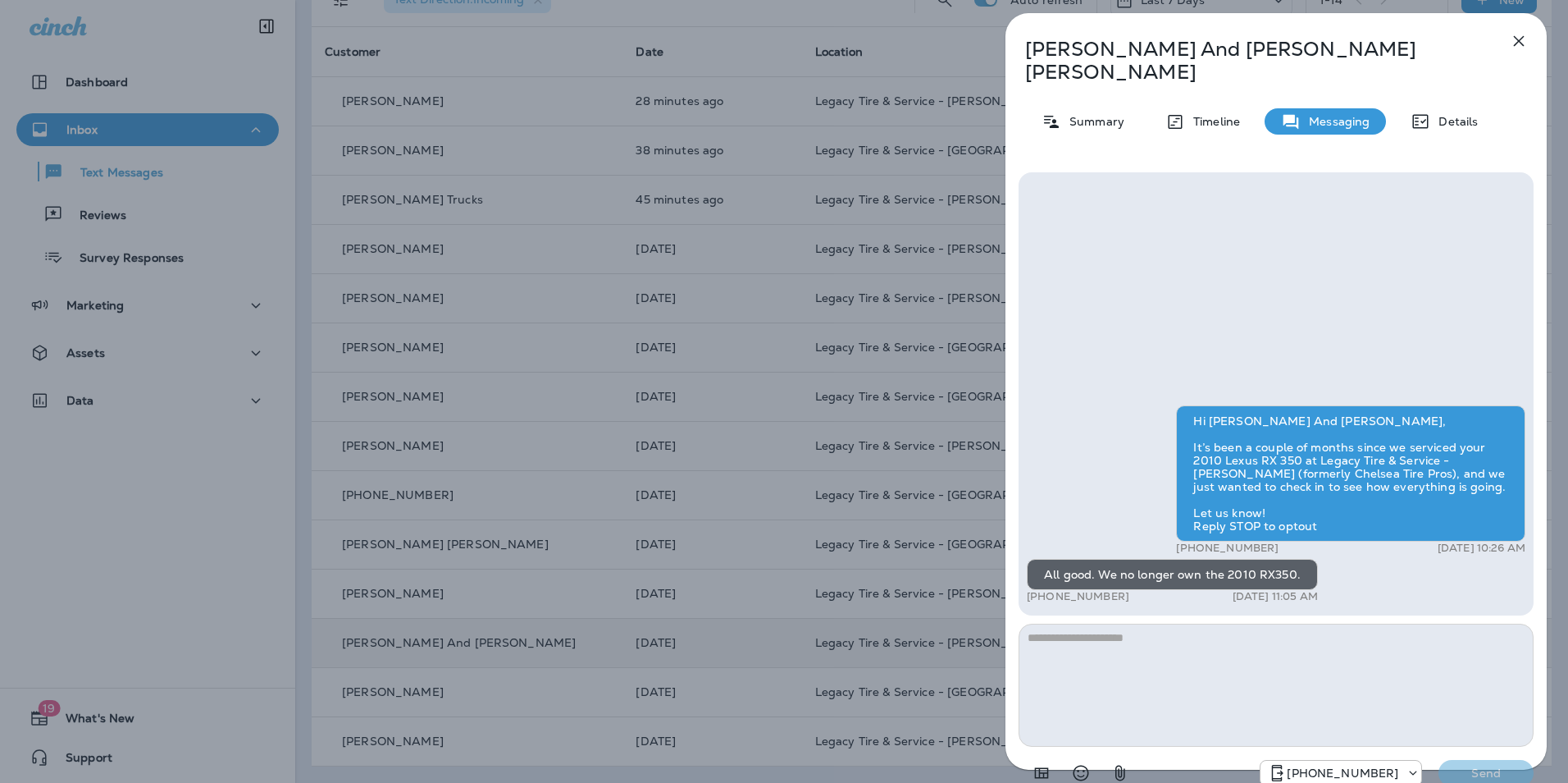
click at [1519, 40] on icon "button" at bounding box center [1519, 41] width 10 height 10
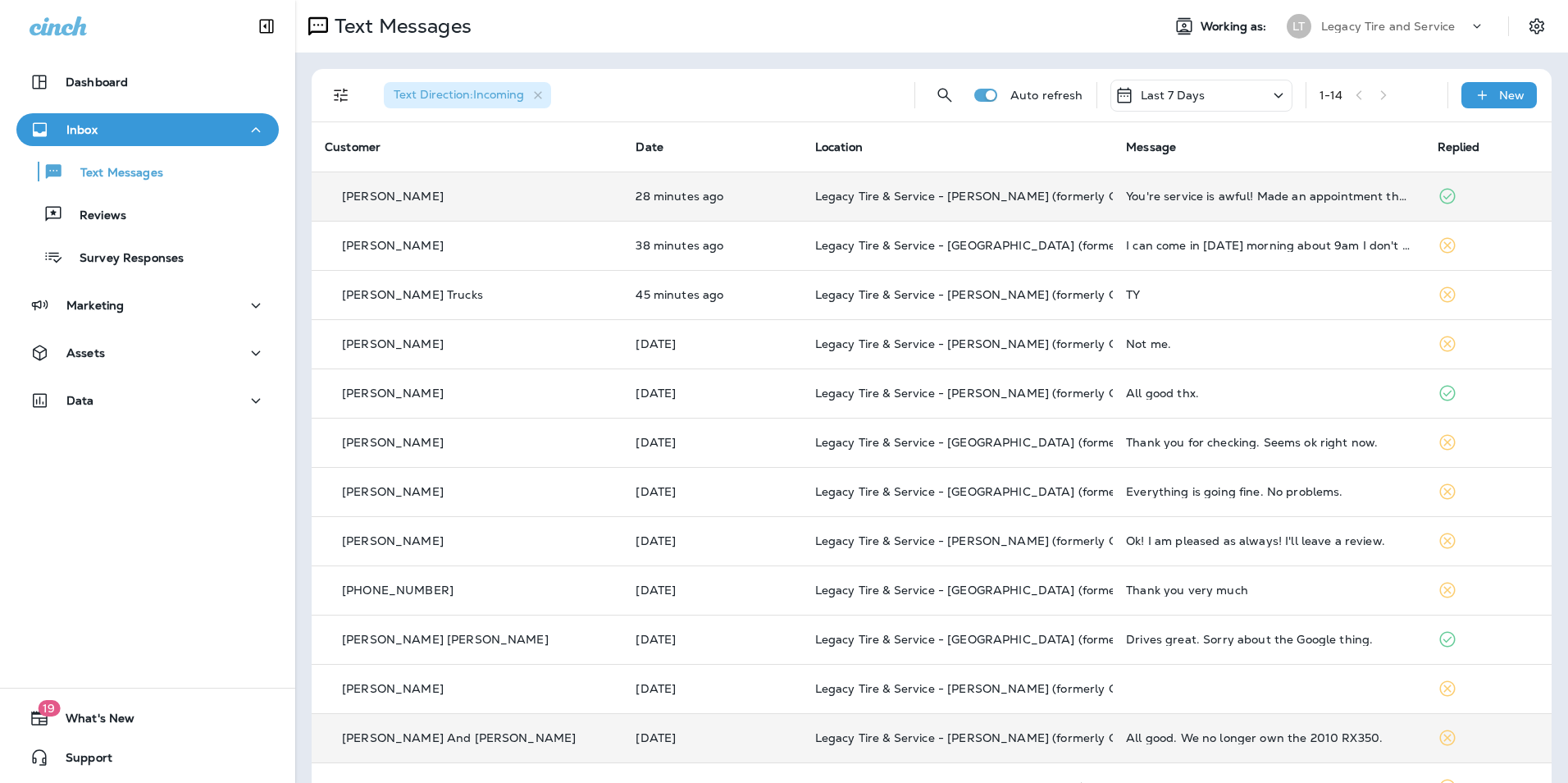
click at [456, 198] on div "[PERSON_NAME]" at bounding box center [467, 196] width 284 height 18
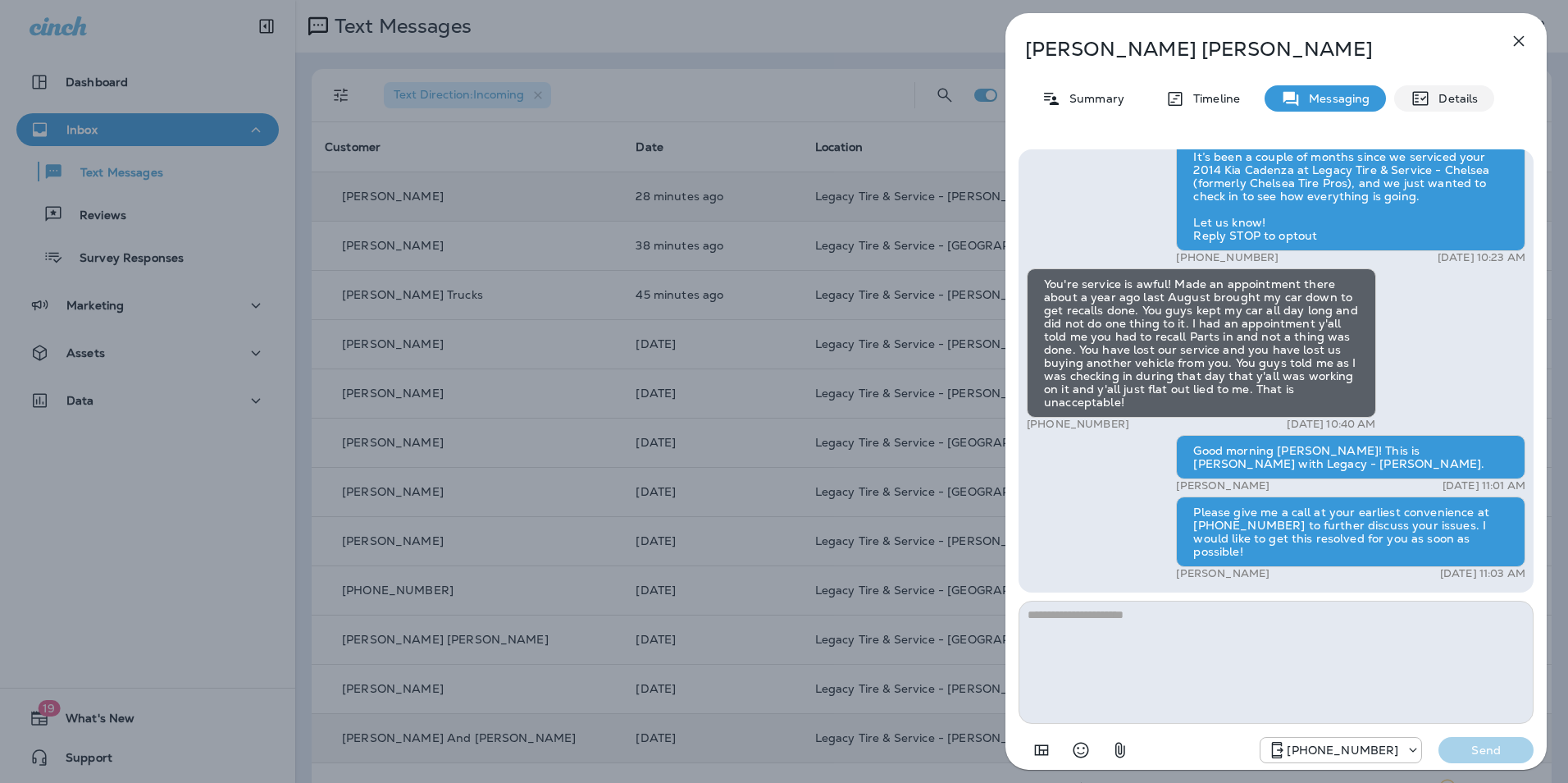
click at [1459, 105] on p "Details" at bounding box center [1454, 99] width 47 height 13
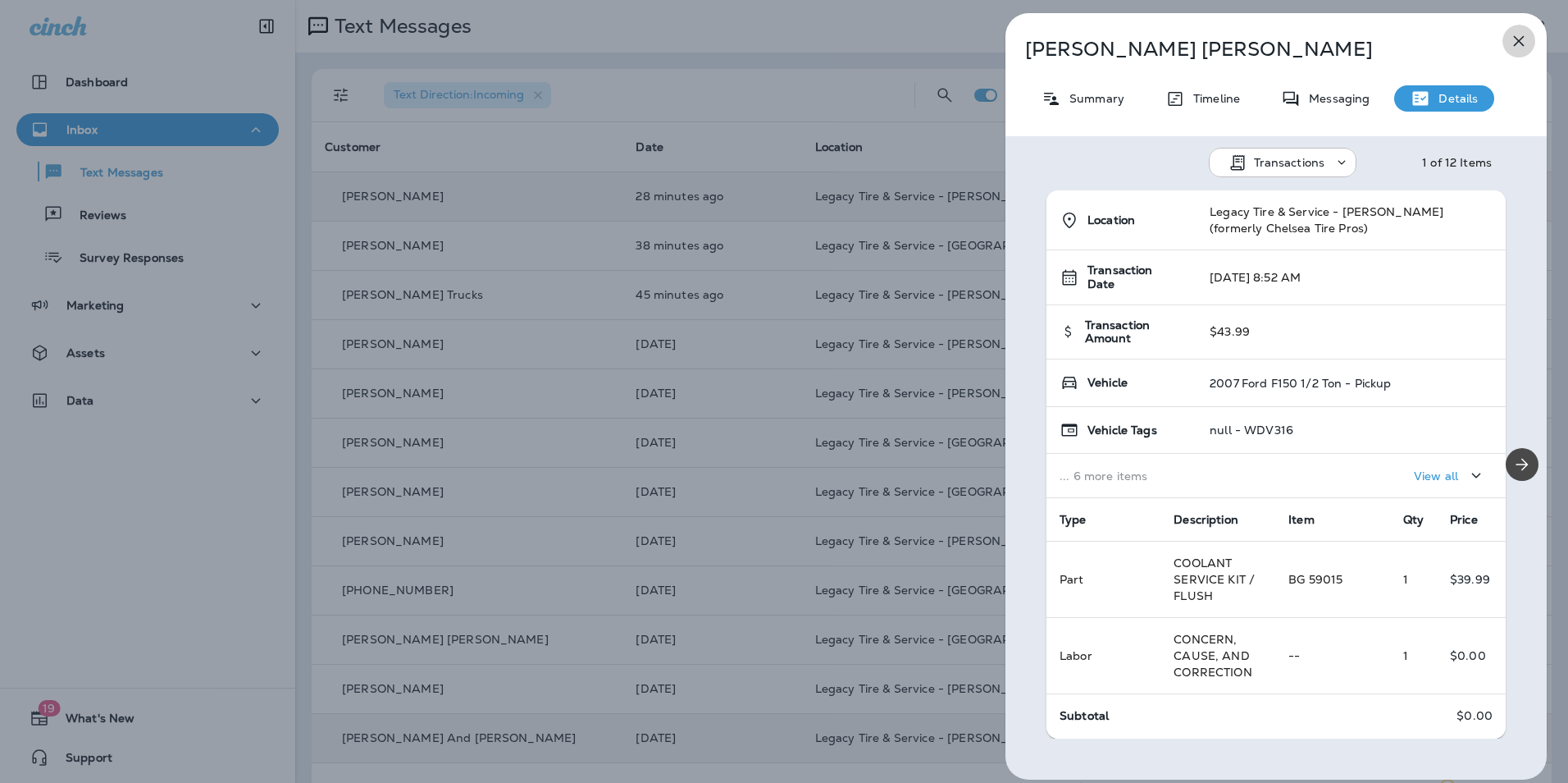
click at [1521, 33] on icon "button" at bounding box center [1519, 41] width 20 height 20
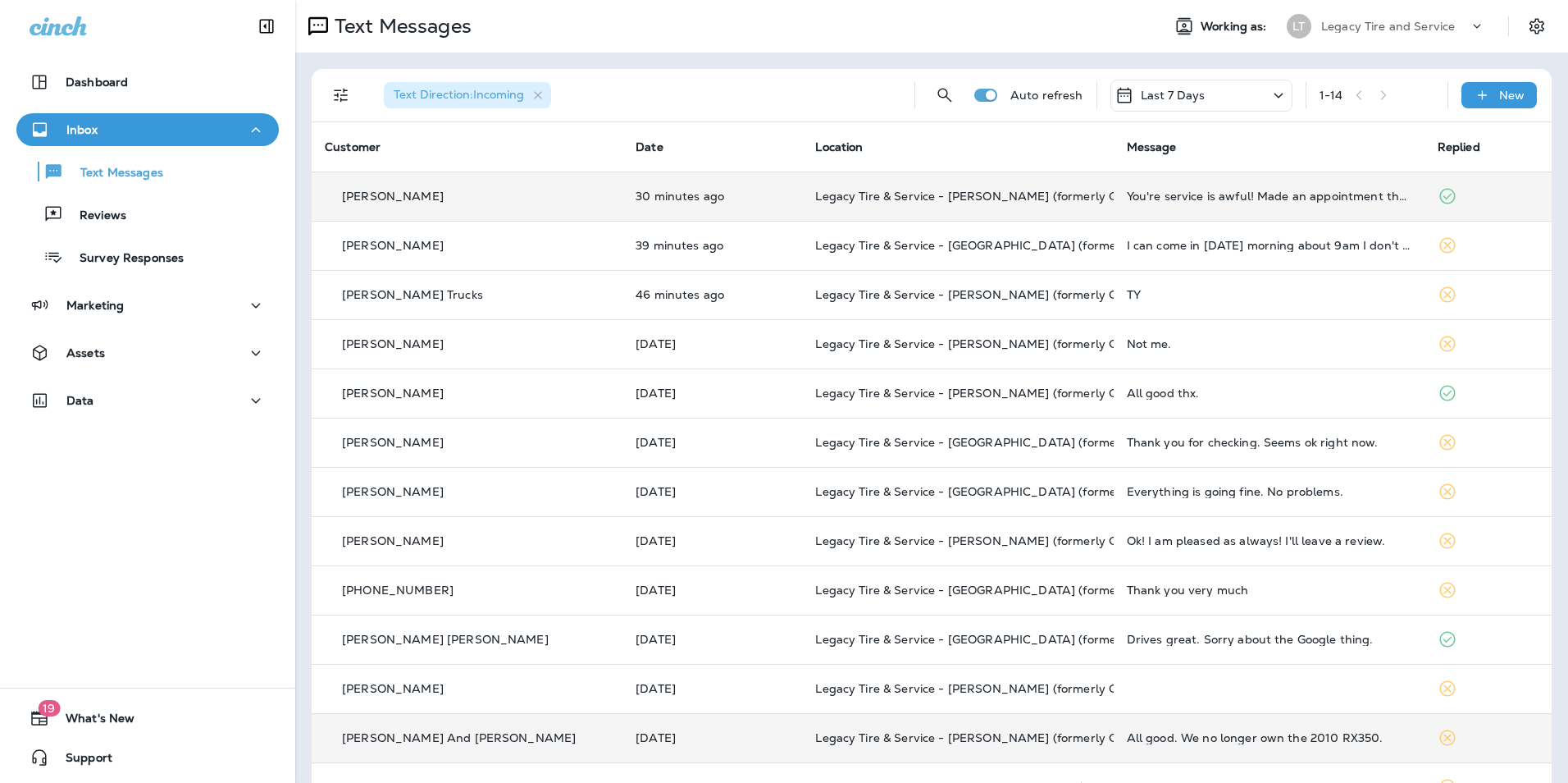
click at [487, 177] on td "[PERSON_NAME]" at bounding box center [467, 195] width 310 height 49
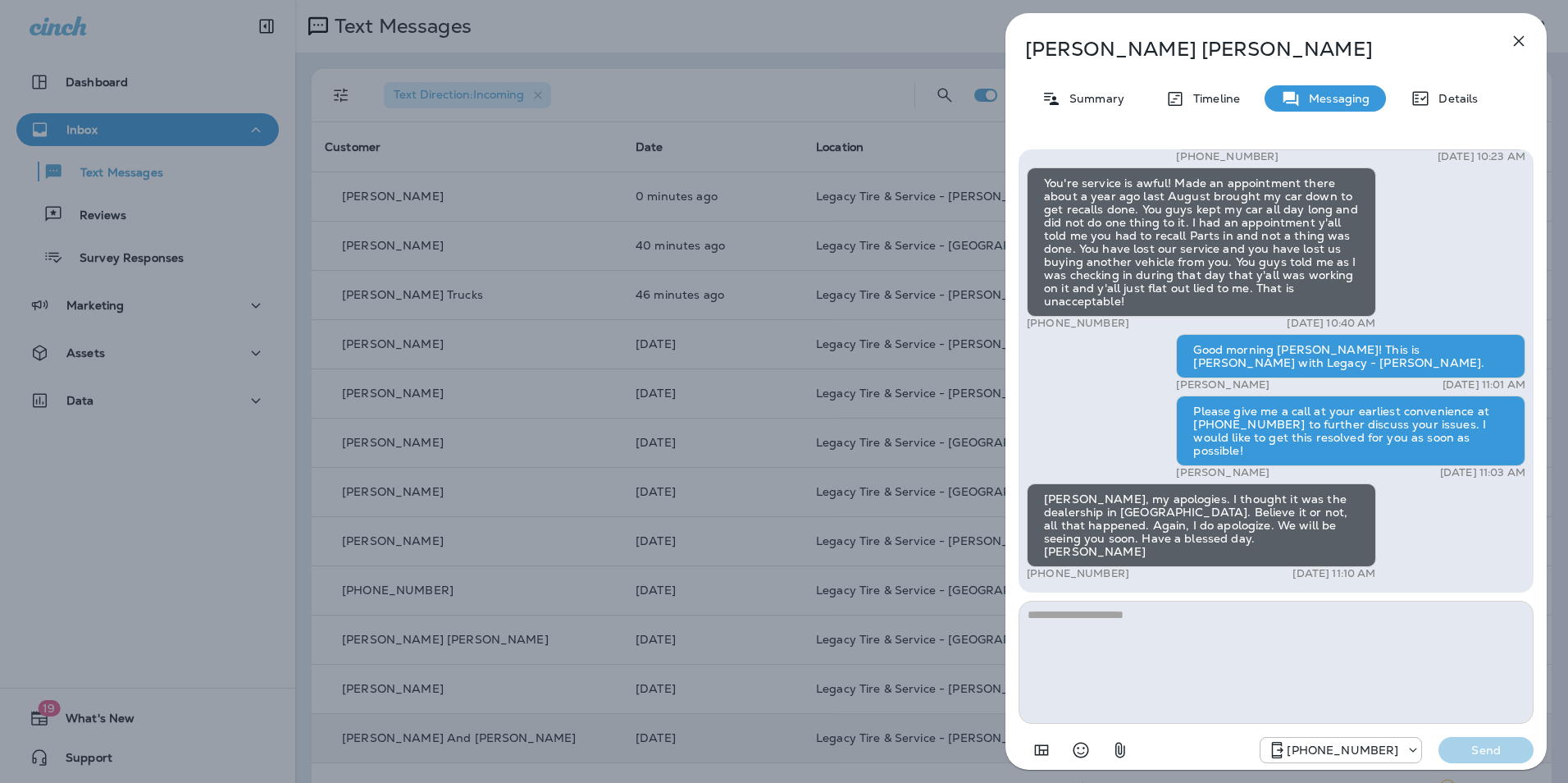
click at [1112, 617] on textarea at bounding box center [1276, 662] width 515 height 123
click at [1100, 621] on textarea at bounding box center [1276, 662] width 515 height 123
type textarea "**********"
click at [1479, 751] on p "Send" at bounding box center [1486, 750] width 69 height 15
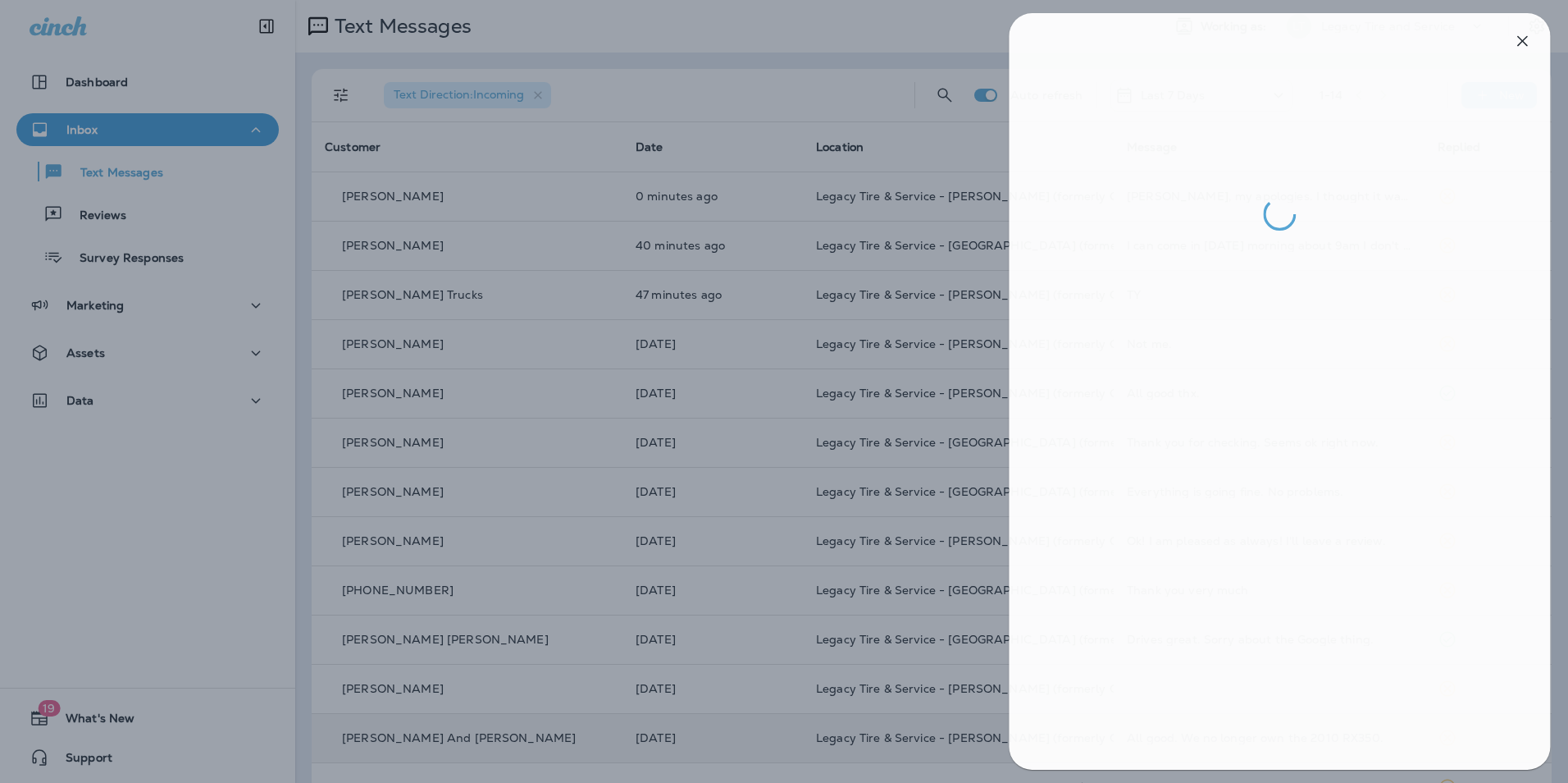
click at [868, 506] on div at bounding box center [787, 392] width 1568 height 783
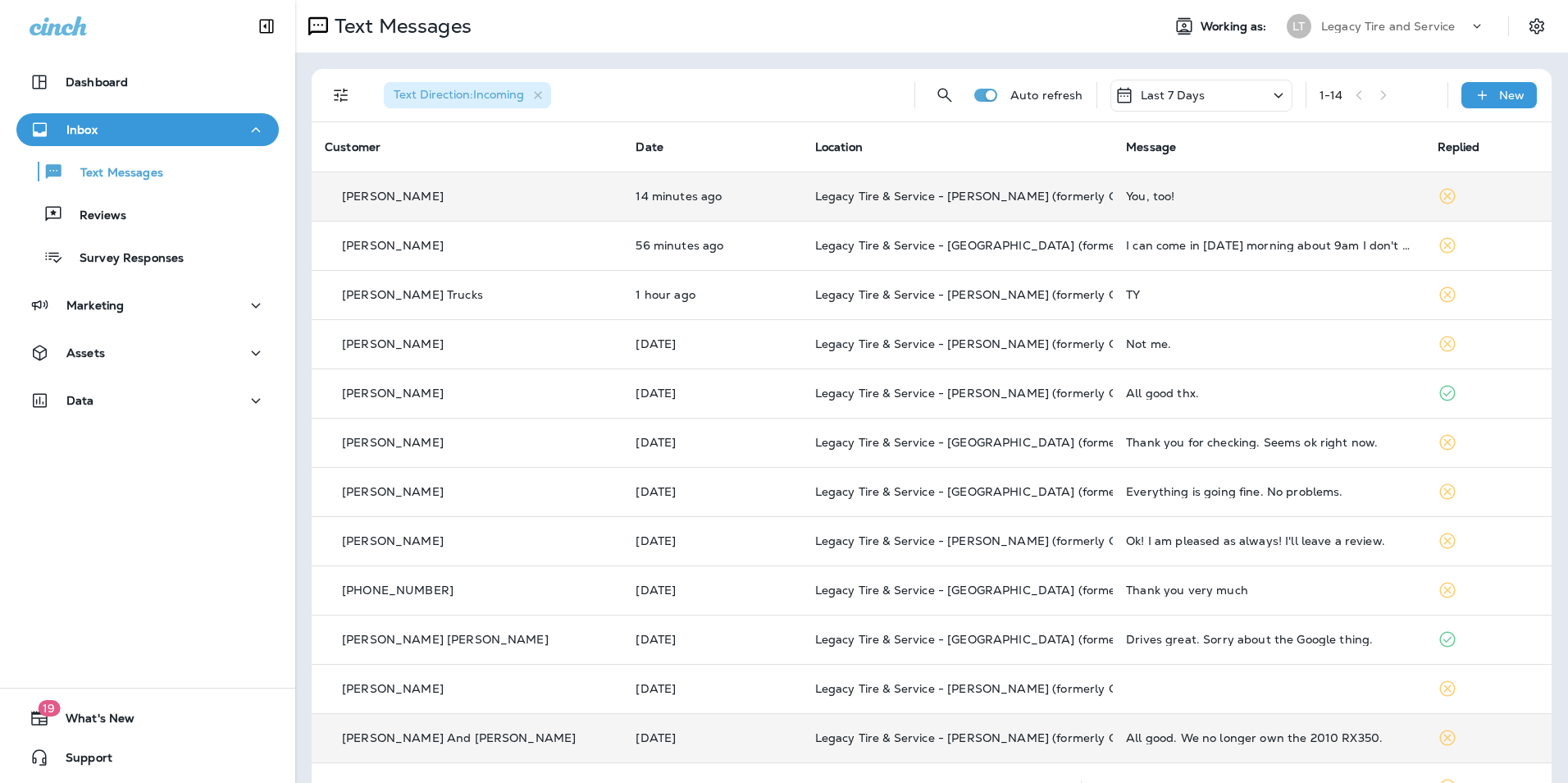
click at [715, 207] on td "14 minutes ago" at bounding box center [712, 195] width 178 height 49
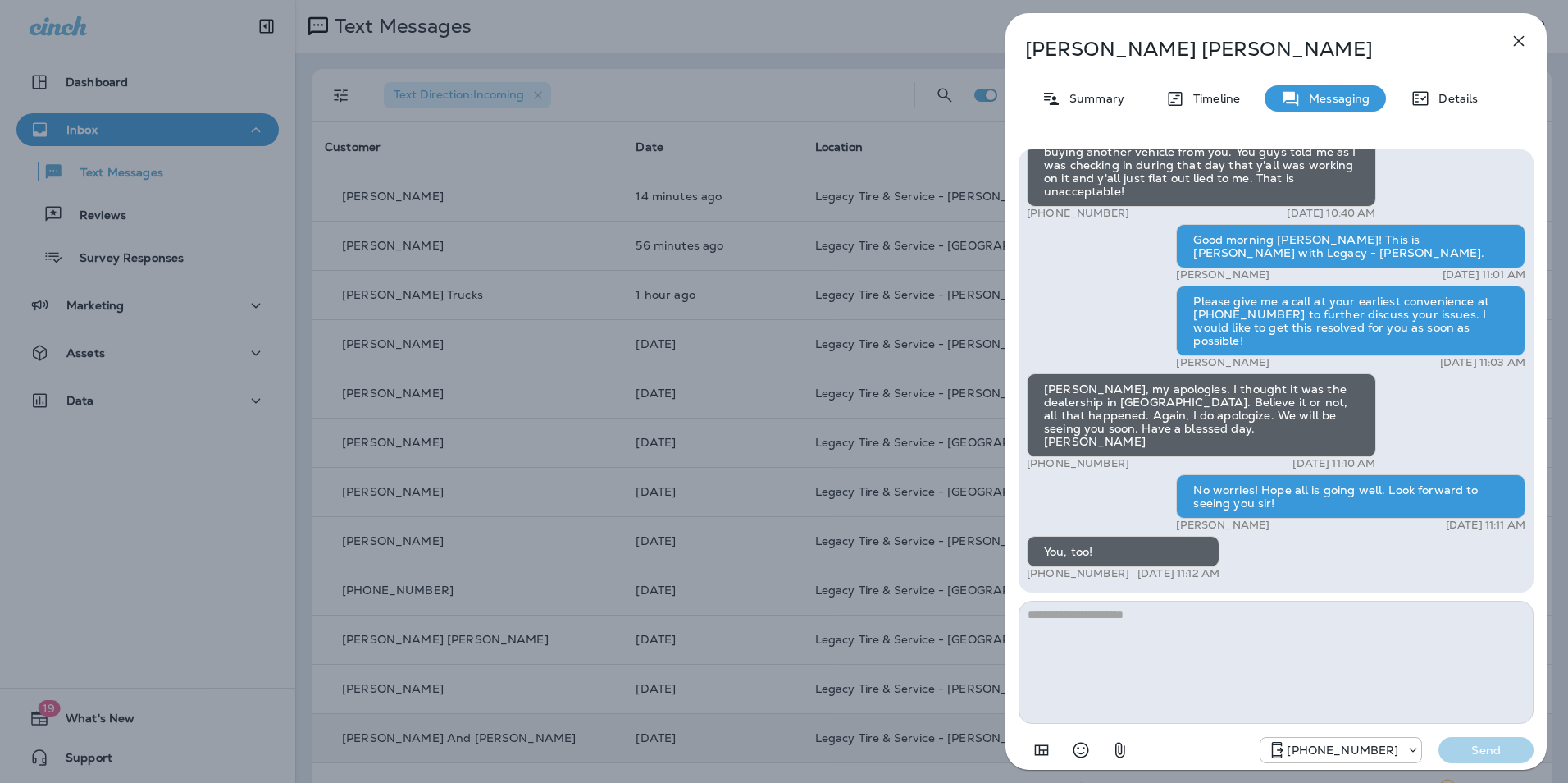
click at [1519, 37] on icon "button" at bounding box center [1519, 41] width 20 height 20
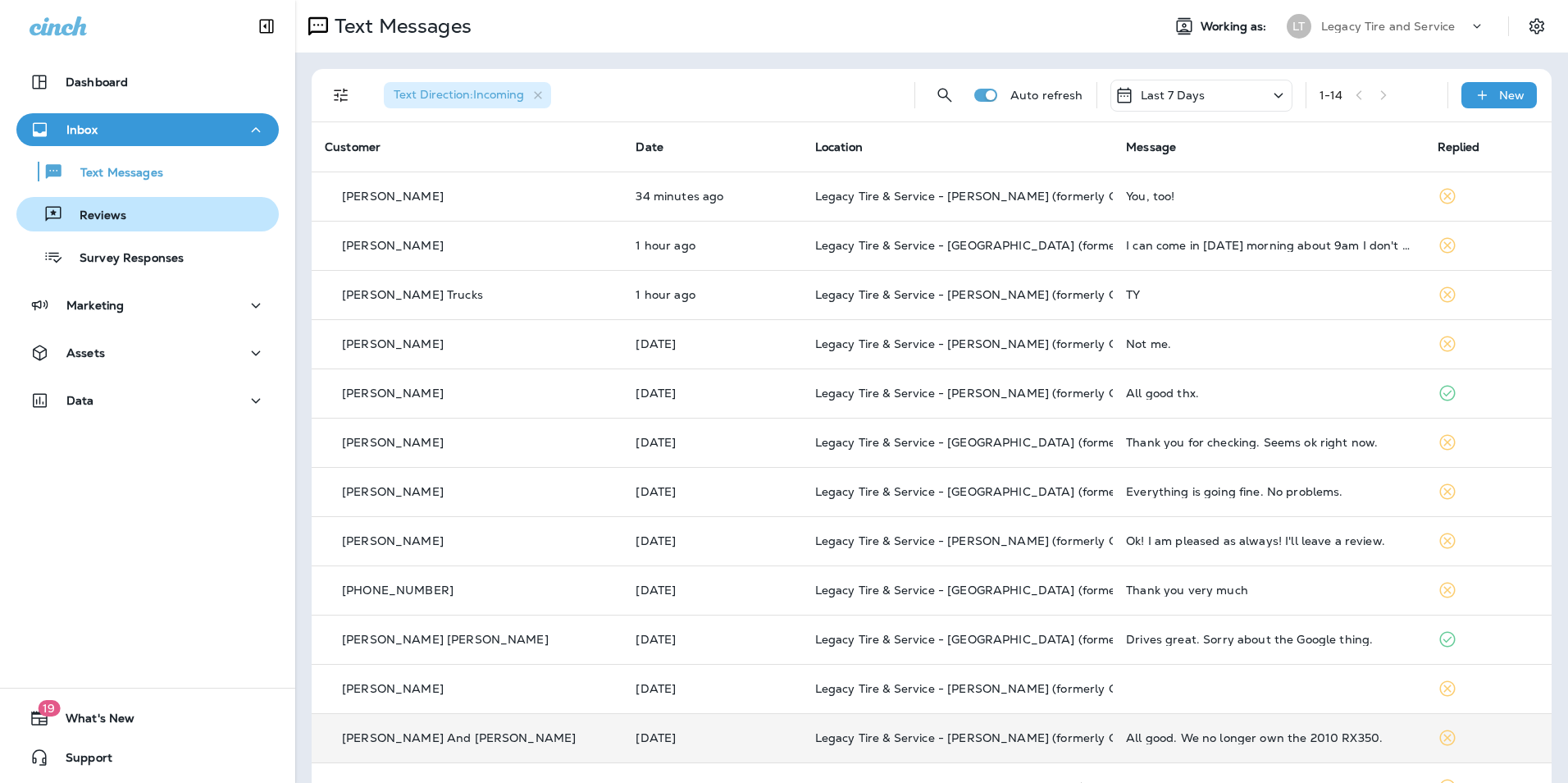
click at [171, 223] on div "Reviews" at bounding box center [148, 214] width 249 height 24
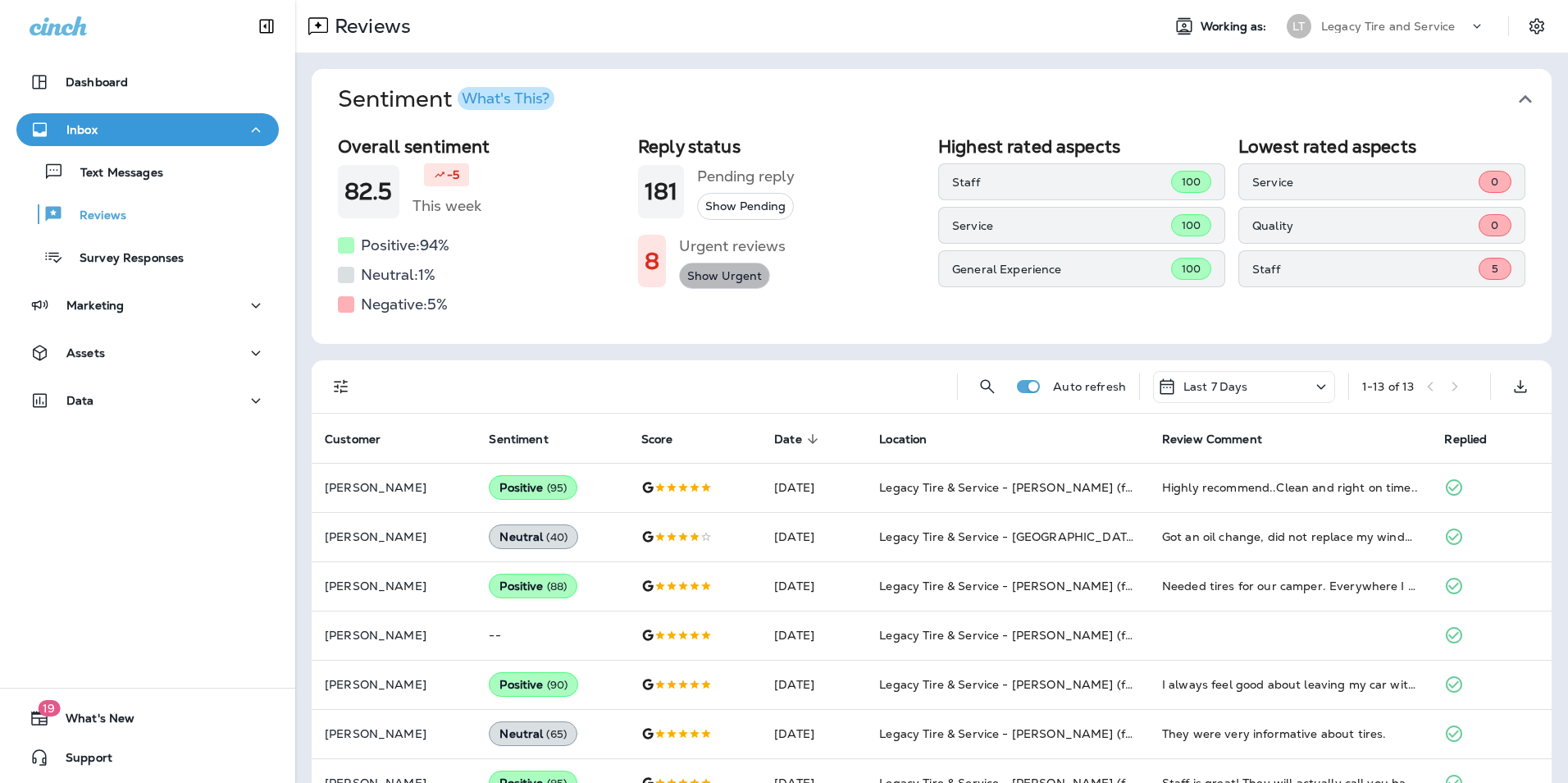
click at [718, 274] on button "Show Urgent" at bounding box center [725, 275] width 91 height 27
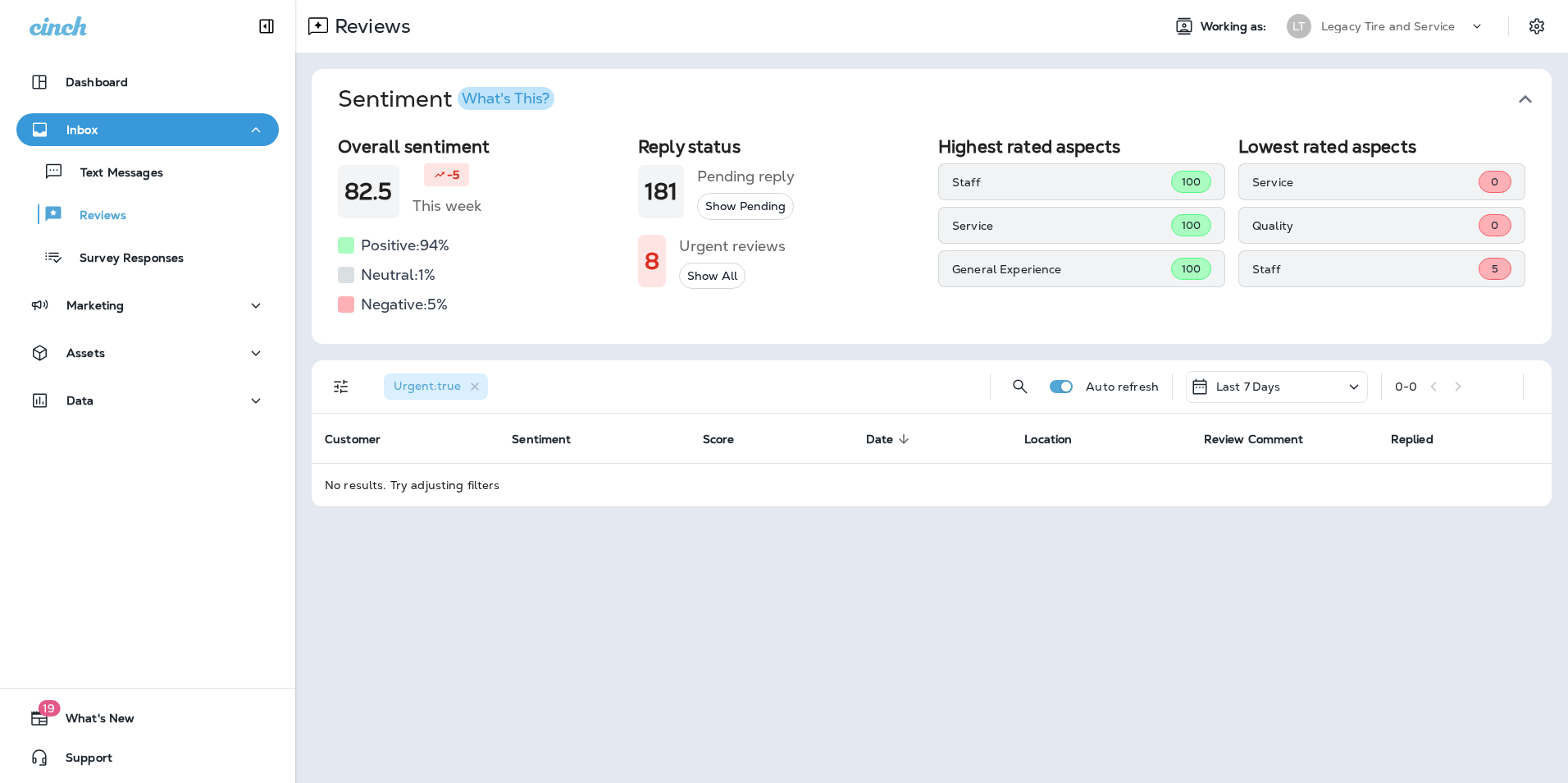
click at [718, 274] on button "Show All" at bounding box center [712, 275] width 66 height 27
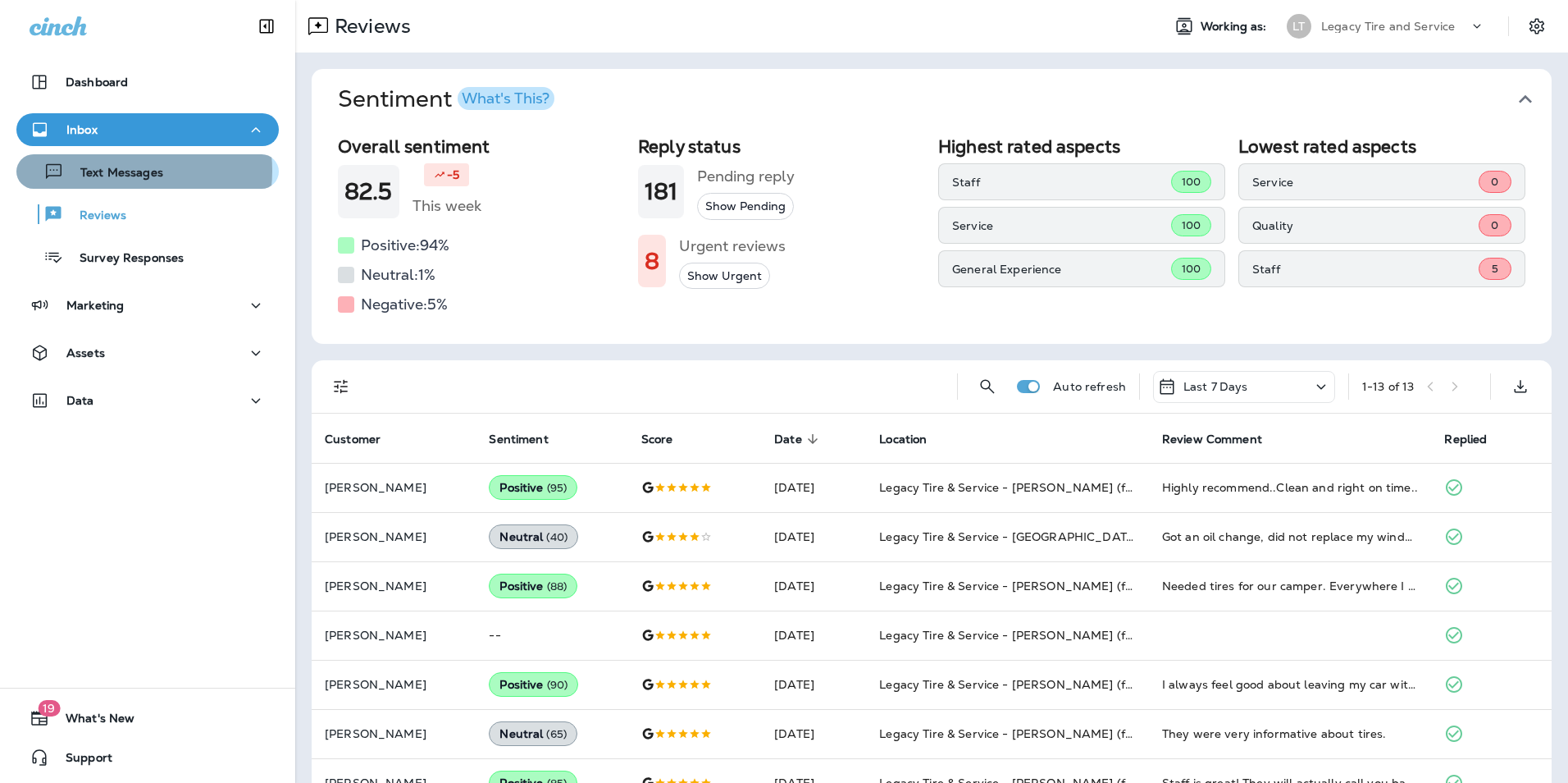
click at [115, 171] on p "Text Messages" at bounding box center [113, 173] width 99 height 16
